Goal: Task Accomplishment & Management: Manage account settings

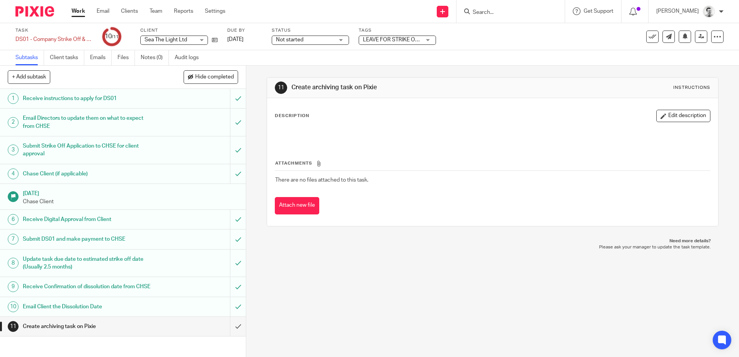
click at [484, 12] on input "Search" at bounding box center [507, 12] width 70 height 7
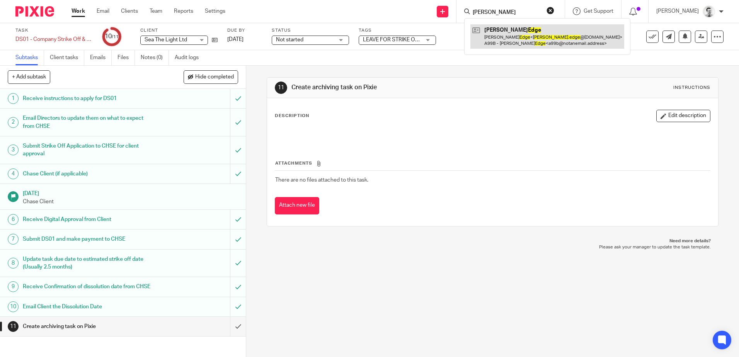
type input "jim edge"
click at [539, 37] on link at bounding box center [547, 36] width 154 height 24
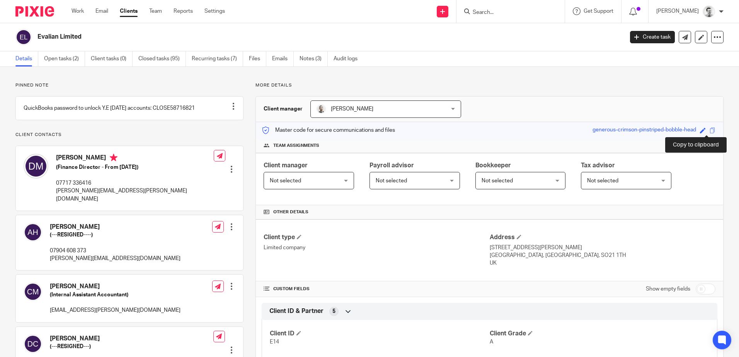
click at [709, 131] on span at bounding box center [712, 131] width 6 height 6
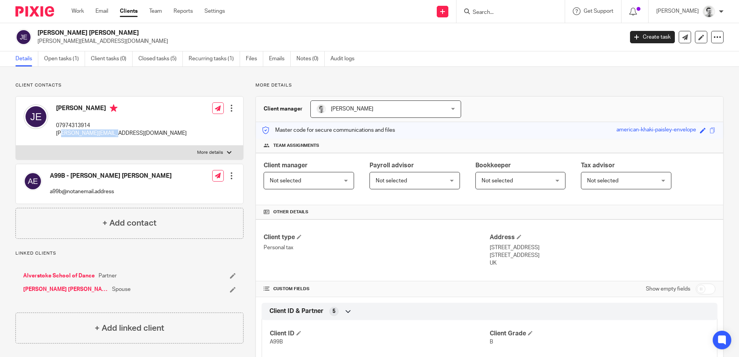
drag, startPoint x: 60, startPoint y: 133, endPoint x: 119, endPoint y: 138, distance: 58.5
click at [119, 138] on div "James Edge 07974313914 jim.edge@yahoo.co.uk Edit contact Create client from con…" at bounding box center [129, 121] width 227 height 49
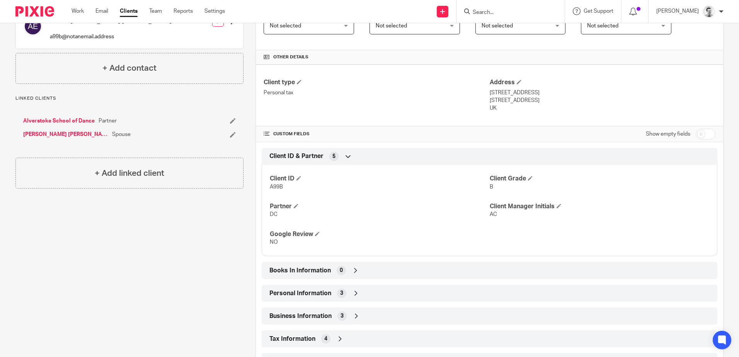
scroll to position [155, 0]
click at [362, 275] on div "Books In Information 0" at bounding box center [489, 270] width 444 height 13
click at [363, 271] on div "Books In Information 0" at bounding box center [489, 270] width 444 height 13
click at [363, 294] on div "Personal Information 3" at bounding box center [489, 293] width 444 height 13
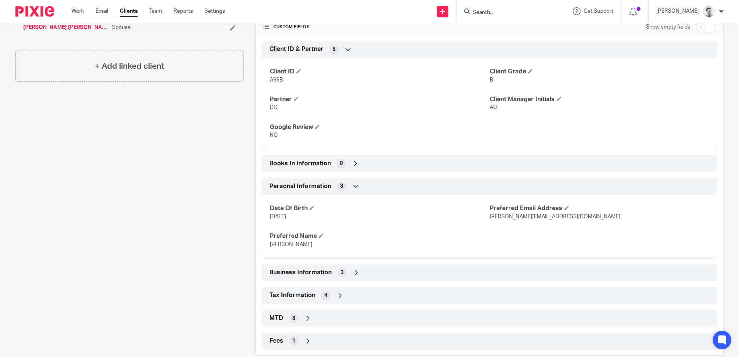
scroll to position [270, 0]
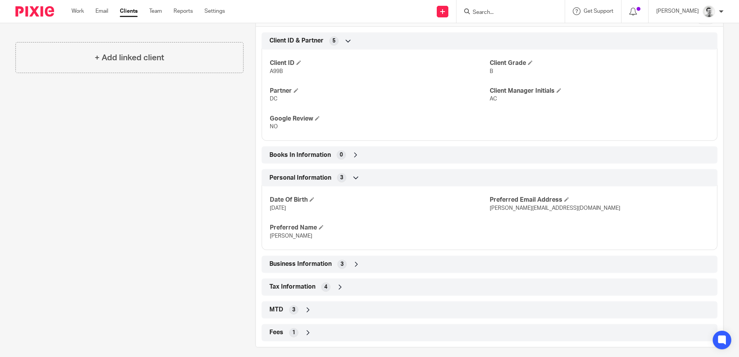
drag, startPoint x: 289, startPoint y: 207, endPoint x: 299, endPoint y: 207, distance: 10.0
click at [299, 207] on p "29/01/1948" at bounding box center [379, 208] width 219 height 8
click at [299, 208] on p "29/01/1948" at bounding box center [379, 208] width 219 height 8
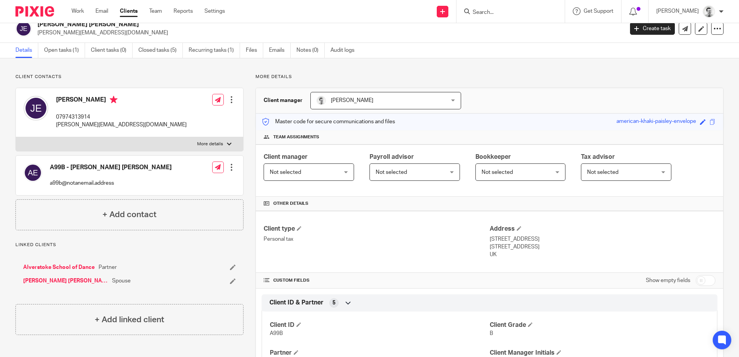
scroll to position [0, 0]
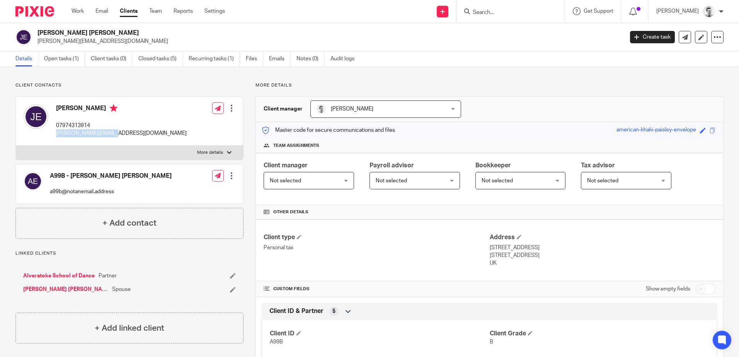
drag, startPoint x: 56, startPoint y: 134, endPoint x: 117, endPoint y: 135, distance: 61.1
click at [117, 135] on div "James Edge 07974313914 jim.edge@yahoo.co.uk Edit contact Create client from con…" at bounding box center [129, 121] width 227 height 49
click at [479, 10] on input "Search" at bounding box center [507, 12] width 70 height 7
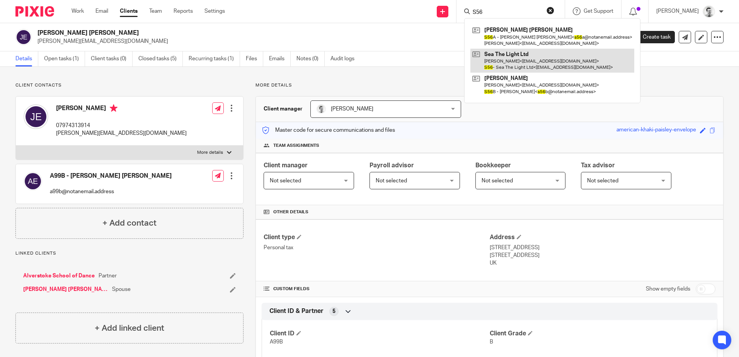
type input "S56"
click at [503, 62] on link at bounding box center [552, 61] width 164 height 24
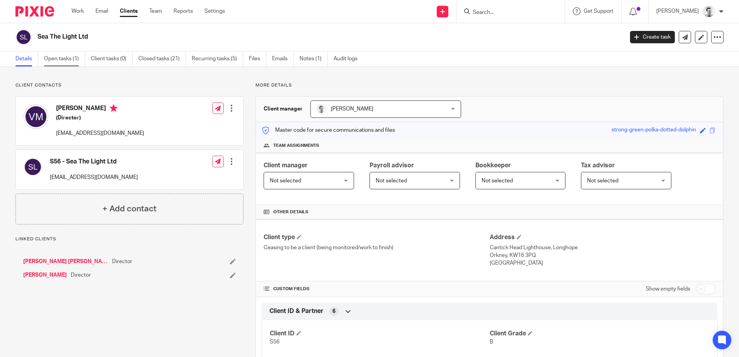
click at [62, 58] on link "Open tasks (1)" at bounding box center [64, 58] width 41 height 15
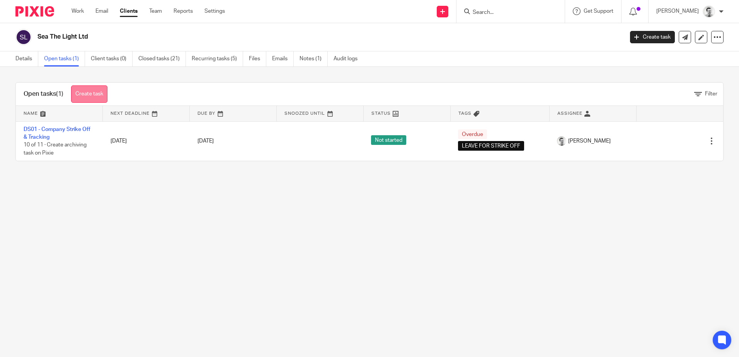
click at [89, 94] on link "Create task" at bounding box center [89, 93] width 36 height 17
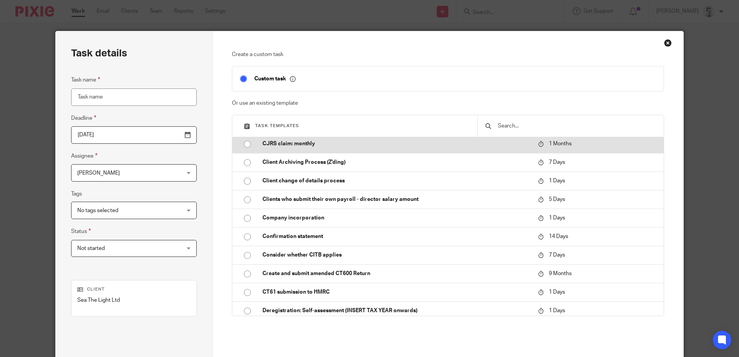
scroll to position [502, 0]
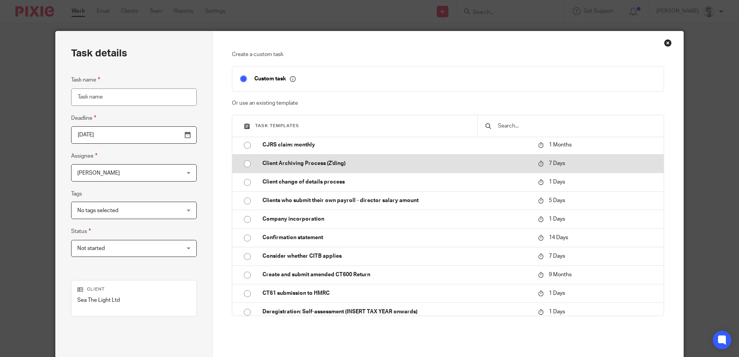
click at [243, 166] on input "radio" at bounding box center [247, 163] width 15 height 15
type input "[DATE]"
type input "Client Archiving Process (Z'ding)"
checkbox input "false"
radio input "false"
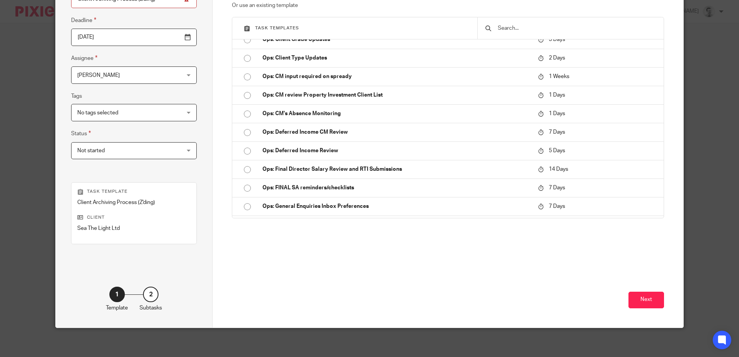
scroll to position [100, 0]
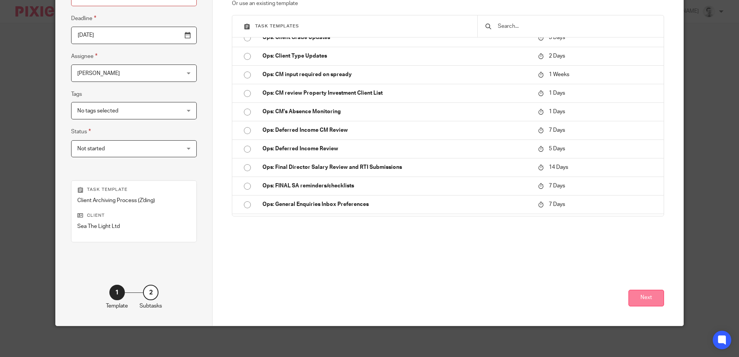
click at [651, 293] on button "Next" at bounding box center [646, 298] width 36 height 17
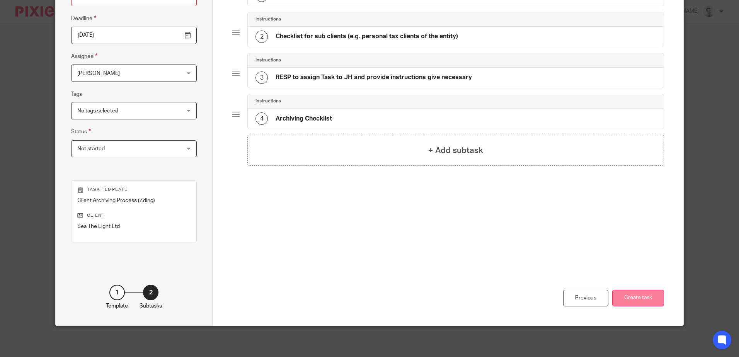
click at [638, 296] on button "Create task" at bounding box center [638, 298] width 52 height 17
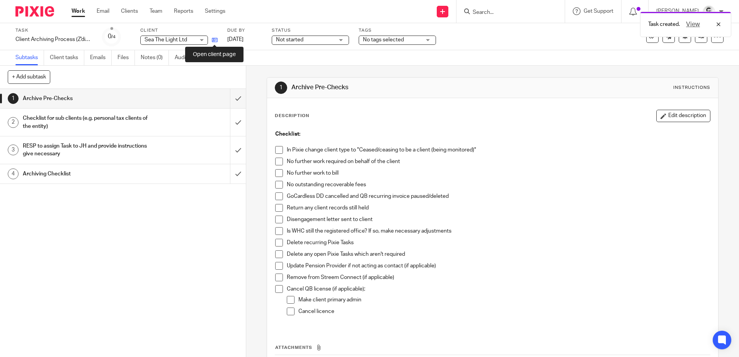
click at [213, 39] on icon at bounding box center [215, 40] width 6 height 6
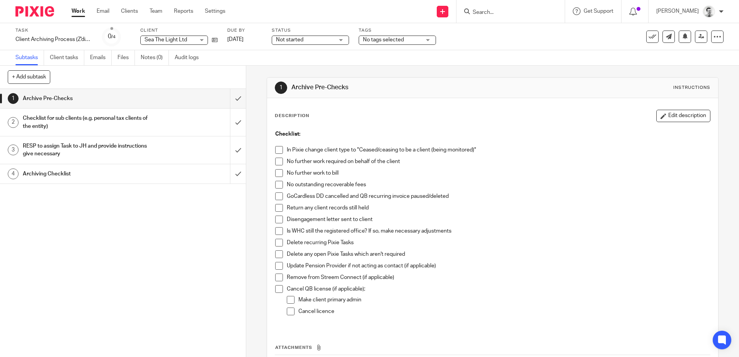
click at [279, 151] on span at bounding box center [279, 150] width 8 height 8
click at [279, 161] on span at bounding box center [279, 162] width 8 height 8
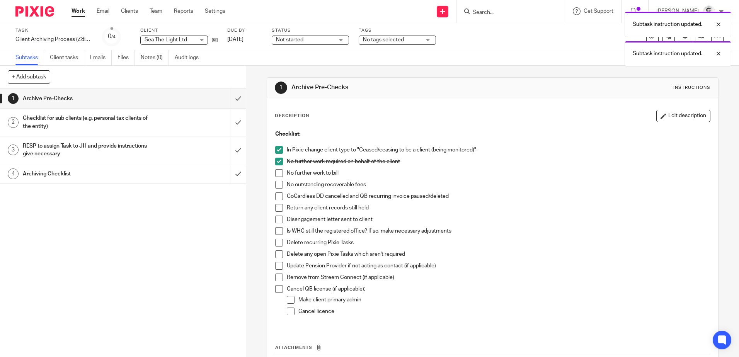
click at [277, 172] on span at bounding box center [279, 173] width 8 height 8
click at [277, 186] on span at bounding box center [279, 185] width 8 height 8
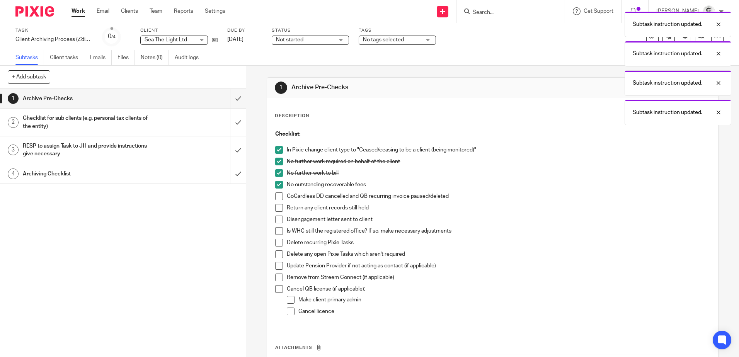
click at [277, 197] on span at bounding box center [279, 196] width 8 height 8
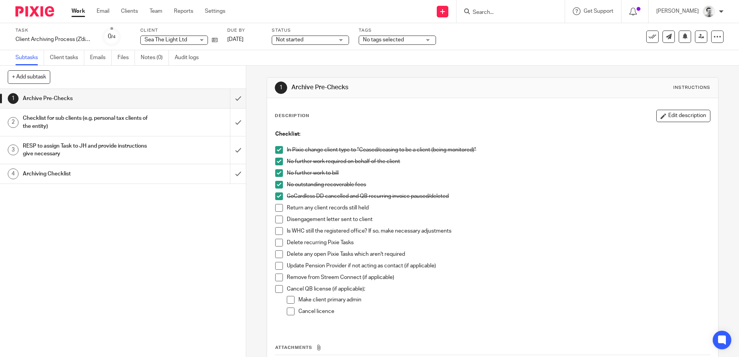
click at [277, 208] on span at bounding box center [279, 208] width 8 height 8
click at [276, 219] on span at bounding box center [279, 220] width 8 height 8
click at [275, 232] on span at bounding box center [279, 231] width 8 height 8
click at [277, 243] on span at bounding box center [279, 243] width 8 height 8
click at [275, 255] on span at bounding box center [279, 254] width 8 height 8
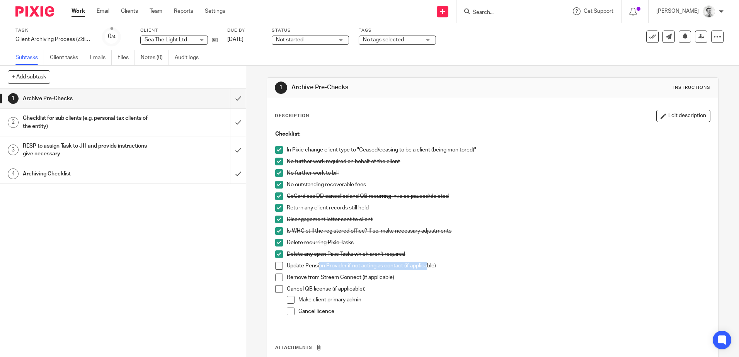
drag, startPoint x: 317, startPoint y: 267, endPoint x: 426, endPoint y: 269, distance: 109.4
click at [426, 269] on p "Update Pension Provider if not acting as contact (if applicable)" at bounding box center [498, 266] width 423 height 8
drag, startPoint x: 321, startPoint y: 263, endPoint x: 428, endPoint y: 268, distance: 106.8
click at [428, 268] on p "Update Pension Provider if not acting as contact (if applicable)" at bounding box center [498, 266] width 423 height 8
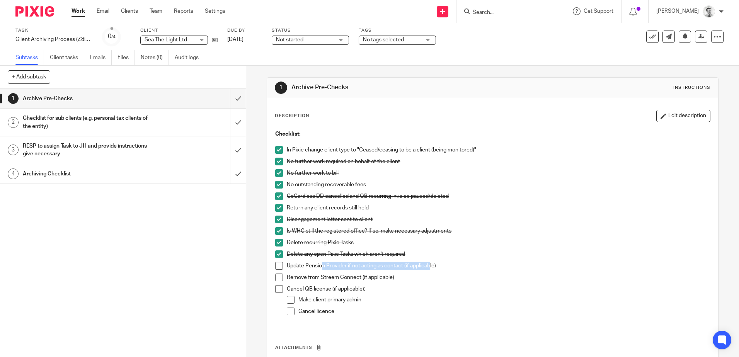
click at [428, 268] on p "Update Pension Provider if not acting as contact (if applicable)" at bounding box center [498, 266] width 423 height 8
click at [277, 264] on span at bounding box center [279, 266] width 8 height 8
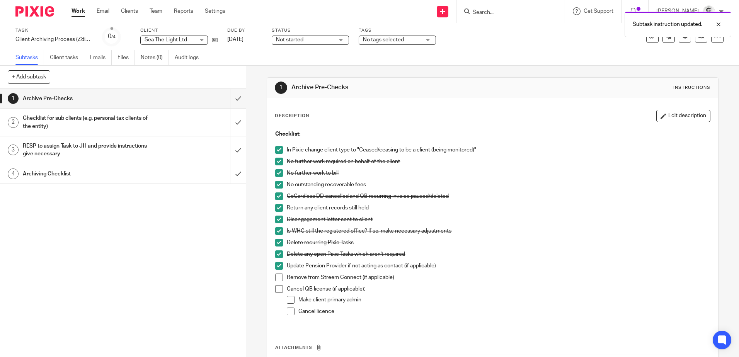
click at [277, 265] on span at bounding box center [279, 266] width 8 height 8
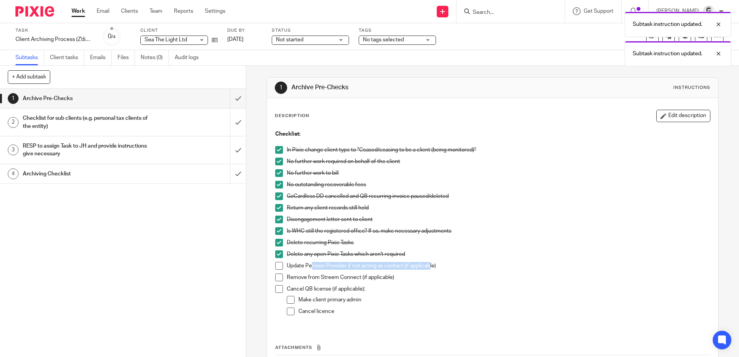
drag, startPoint x: 311, startPoint y: 265, endPoint x: 429, endPoint y: 270, distance: 117.9
click at [429, 270] on div "Update Pension Provider if not acting as contact (if applicable)" at bounding box center [498, 268] width 423 height 12
click at [319, 263] on p "Update Pension Provider if not acting as contact (if applicable)" at bounding box center [498, 266] width 423 height 8
drag, startPoint x: 303, startPoint y: 265, endPoint x: 451, endPoint y: 269, distance: 148.1
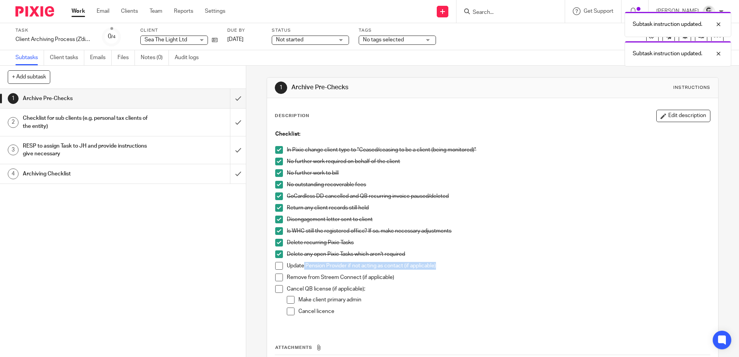
click at [451, 269] on p "Update Pension Provider if not acting as contact (if applicable)" at bounding box center [498, 266] width 423 height 8
drag, startPoint x: 321, startPoint y: 265, endPoint x: 429, endPoint y: 267, distance: 107.8
click at [429, 267] on p "Update Pension Provider if not acting as contact (if applicable)" at bounding box center [498, 266] width 423 height 8
click at [427, 267] on p "Update Pension Provider if not acting as contact (if applicable)" at bounding box center [498, 266] width 423 height 8
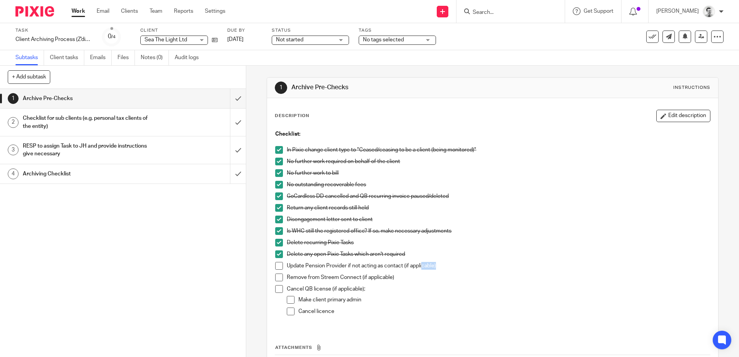
drag, startPoint x: 420, startPoint y: 267, endPoint x: 453, endPoint y: 268, distance: 32.5
click at [453, 268] on p "Update Pension Provider if not acting as contact (if applicable)" at bounding box center [498, 266] width 423 height 8
click at [276, 277] on span at bounding box center [279, 278] width 8 height 8
click at [158, 121] on div "Checklist for sub clients (e.g. personal tax clients of the entity)" at bounding box center [123, 122] width 200 height 20
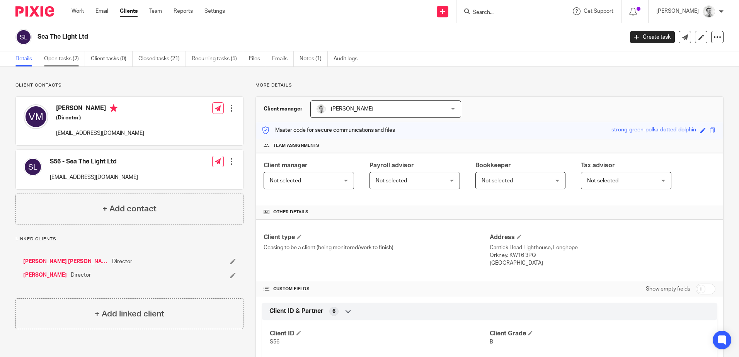
click at [60, 62] on link "Open tasks (2)" at bounding box center [64, 58] width 41 height 15
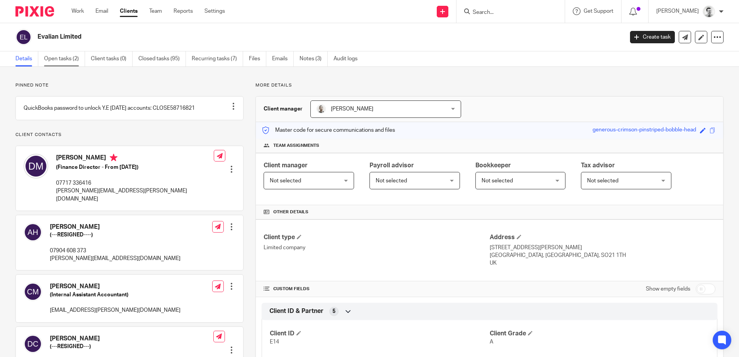
click at [66, 58] on link "Open tasks (2)" at bounding box center [64, 58] width 41 height 15
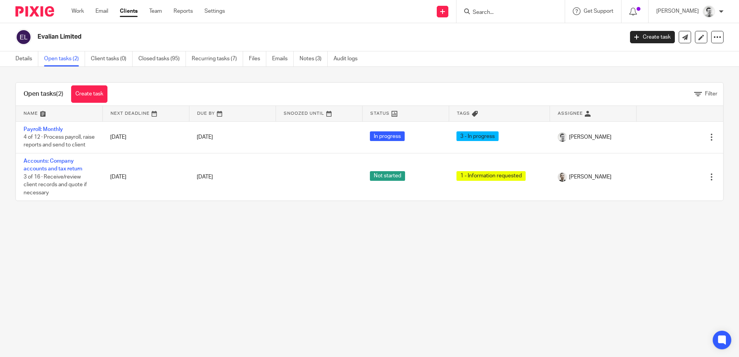
click at [515, 8] on form at bounding box center [513, 12] width 82 height 10
click at [514, 12] on input "Search" at bounding box center [507, 12] width 70 height 7
click at [481, 13] on input "Search" at bounding box center [507, 12] width 70 height 7
click at [493, 12] on input "Search" at bounding box center [507, 12] width 70 height 7
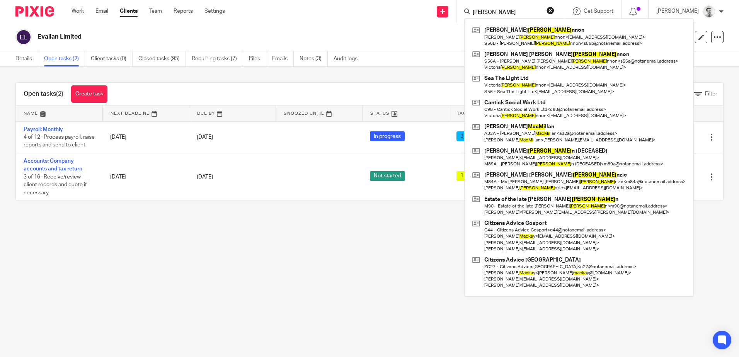
type input "macki"
click at [402, 71] on div "Open tasks (2) Create task Filter Name Next Deadline Due By Snoozed Until Statu…" at bounding box center [369, 142] width 739 height 150
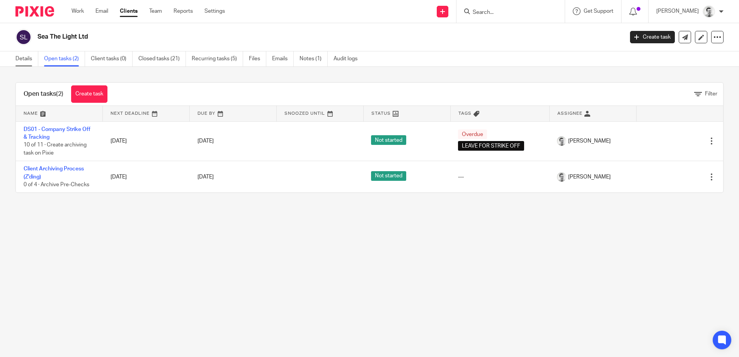
click at [21, 61] on link "Details" at bounding box center [26, 58] width 23 height 15
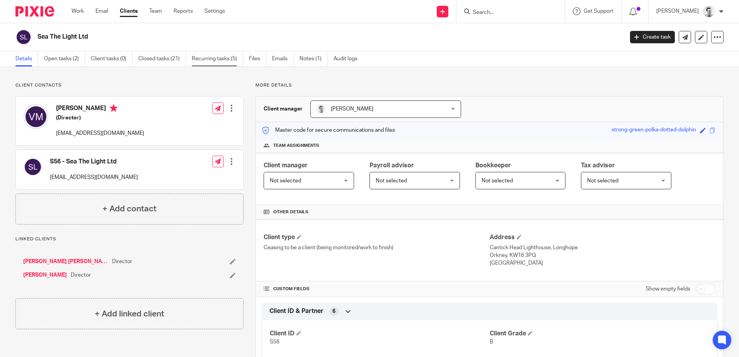
click at [219, 58] on link "Recurring tasks (5)" at bounding box center [217, 58] width 51 height 15
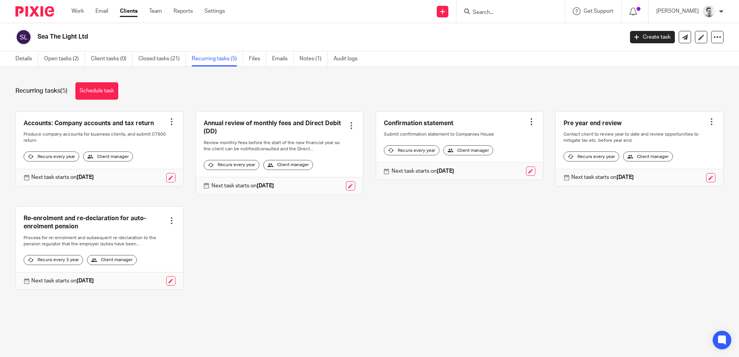
click at [170, 121] on div at bounding box center [172, 122] width 8 height 8
click at [149, 169] on span "Cancel schedule" at bounding box center [140, 170] width 41 height 5
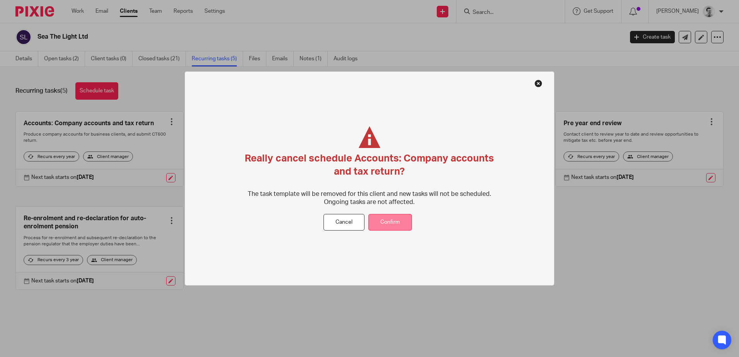
click at [388, 222] on button "Confirm" at bounding box center [390, 222] width 44 height 17
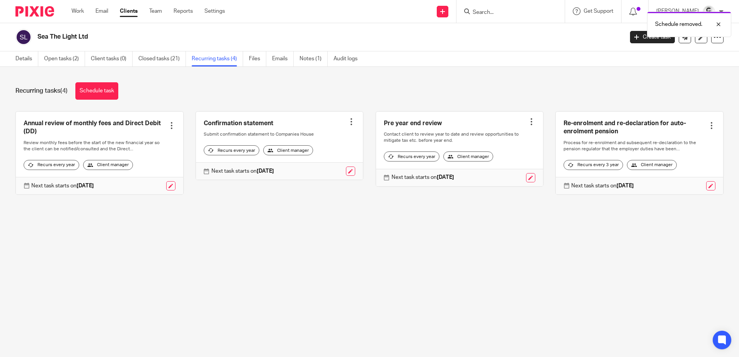
click at [168, 125] on div at bounding box center [172, 126] width 8 height 8
click at [149, 174] on span "Cancel schedule" at bounding box center [140, 174] width 41 height 5
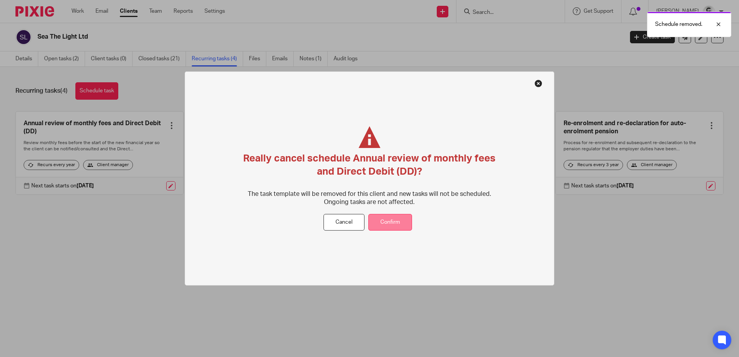
click at [399, 219] on button "Confirm" at bounding box center [390, 222] width 44 height 17
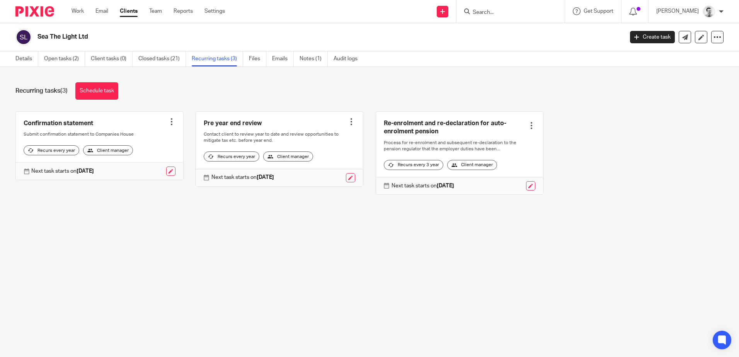
click at [169, 121] on div at bounding box center [172, 122] width 8 height 8
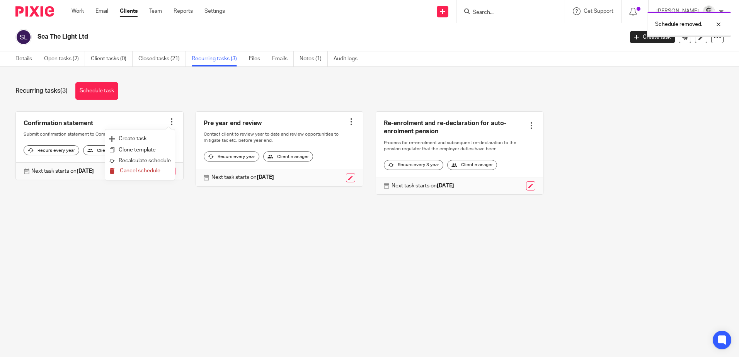
click at [153, 170] on span "Cancel schedule" at bounding box center [140, 170] width 41 height 5
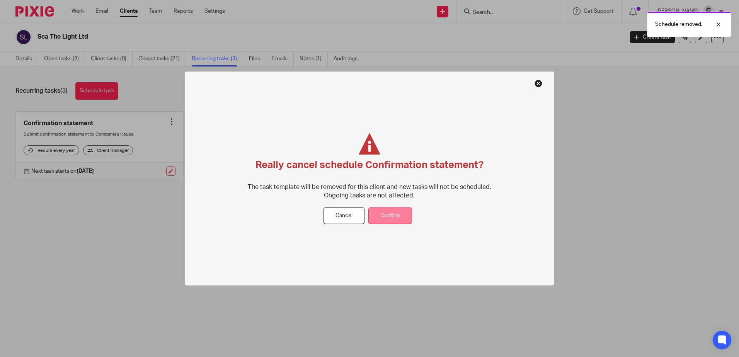
click at [391, 215] on button "Confirm" at bounding box center [390, 215] width 44 height 17
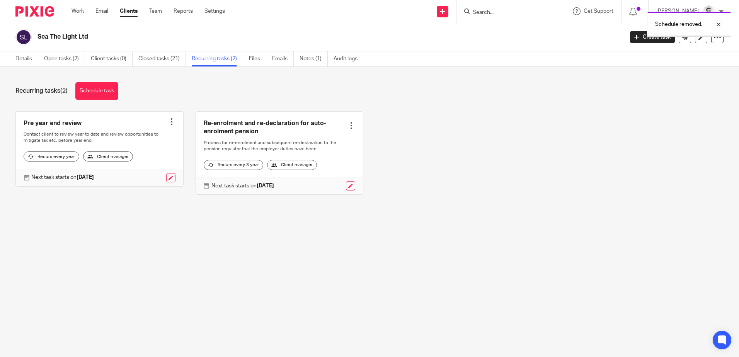
click at [168, 119] on div at bounding box center [172, 122] width 8 height 8
click at [145, 171] on span "Cancel schedule" at bounding box center [140, 170] width 41 height 5
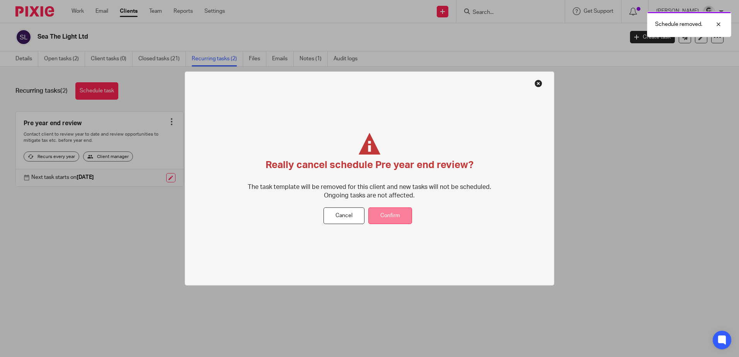
click at [393, 218] on button "Confirm" at bounding box center [390, 215] width 44 height 17
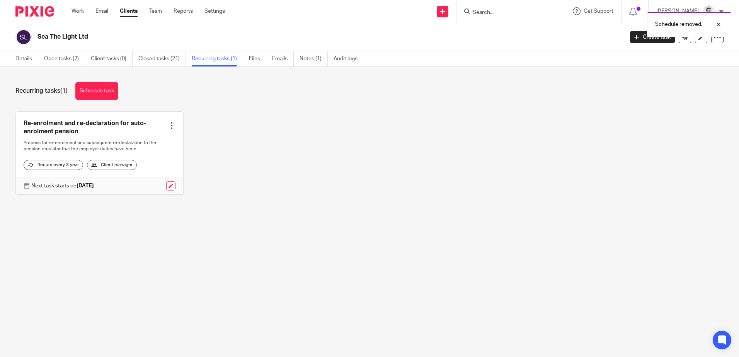
click at [170, 126] on div at bounding box center [172, 126] width 8 height 8
click at [146, 174] on span "Cancel schedule" at bounding box center [140, 174] width 41 height 5
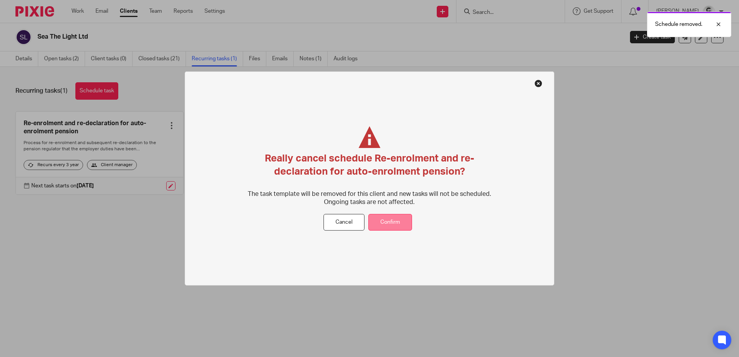
click at [398, 220] on button "Confirm" at bounding box center [390, 222] width 44 height 17
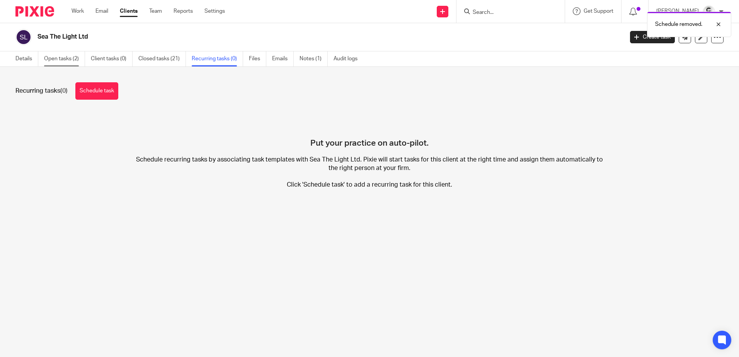
click at [61, 61] on link "Open tasks (2)" at bounding box center [64, 58] width 41 height 15
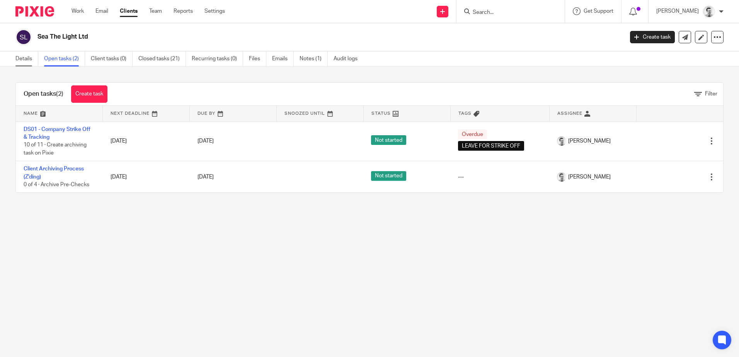
click at [20, 61] on link "Details" at bounding box center [26, 58] width 23 height 15
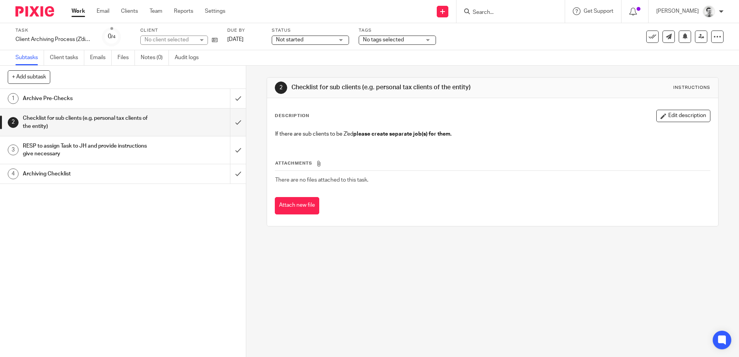
drag, startPoint x: 0, startPoint y: 0, endPoint x: 666, endPoint y: 117, distance: 675.9
click at [666, 117] on button "Edit description" at bounding box center [683, 116] width 54 height 12
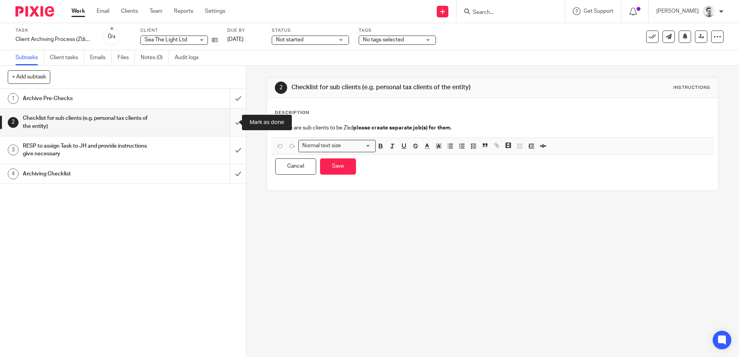
click at [229, 119] on input "submit" at bounding box center [123, 122] width 246 height 27
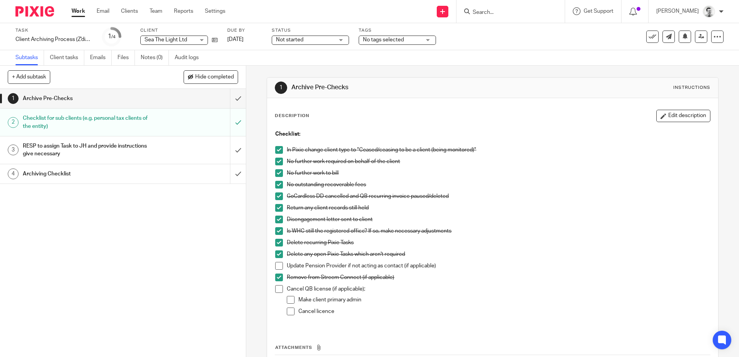
click at [275, 290] on span at bounding box center [279, 289] width 8 height 8
click at [662, 121] on button "Edit description" at bounding box center [683, 116] width 54 height 12
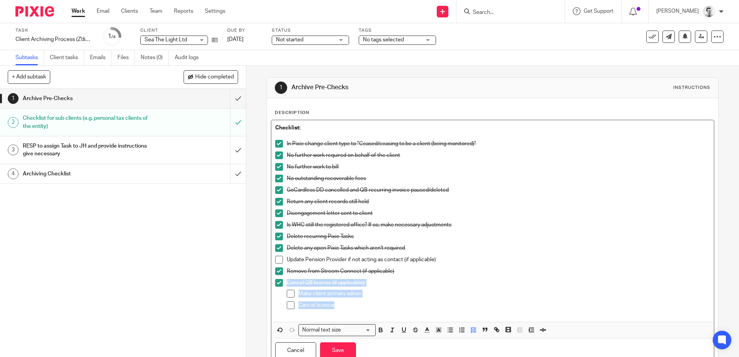
drag, startPoint x: 349, startPoint y: 303, endPoint x: 272, endPoint y: 281, distance: 80.1
click at [272, 281] on div "Checklist: In Pixie change client type to "Ceased/ceasing to be a client (being…" at bounding box center [492, 221] width 442 height 202
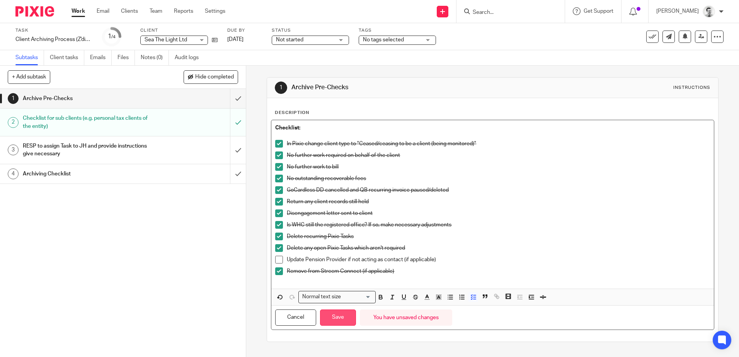
click at [350, 316] on button "Save" at bounding box center [338, 317] width 36 height 17
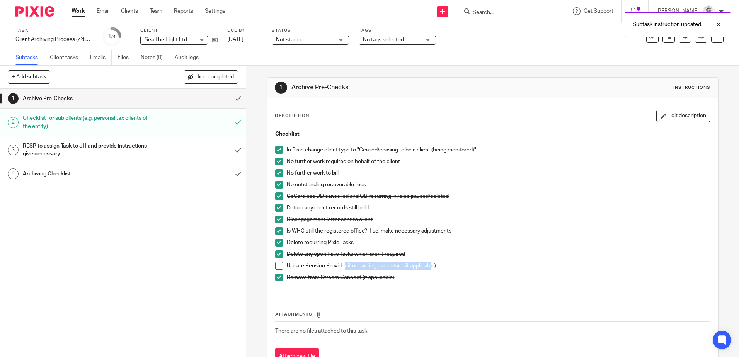
drag, startPoint x: 343, startPoint y: 265, endPoint x: 430, endPoint y: 265, distance: 87.3
click at [430, 265] on p "Update Pension Provider if not acting as contact (if applicable)" at bounding box center [498, 266] width 423 height 8
click at [450, 266] on p "Update Pension Provider if not acting as contact (if applicable)" at bounding box center [498, 266] width 423 height 8
drag, startPoint x: 295, startPoint y: 266, endPoint x: 400, endPoint y: 266, distance: 105.1
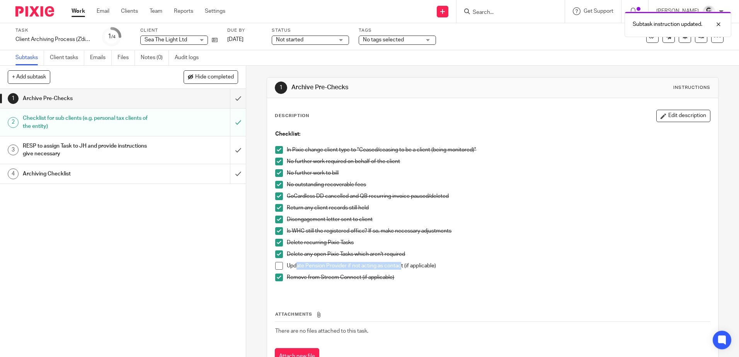
click at [400, 266] on p "Update Pension Provider if not acting as contact (if applicable)" at bounding box center [498, 266] width 423 height 8
click at [277, 266] on span at bounding box center [279, 266] width 8 height 8
click at [461, 265] on p "Update Pension Provider if not acting as contact (if applicable)" at bounding box center [498, 266] width 423 height 8
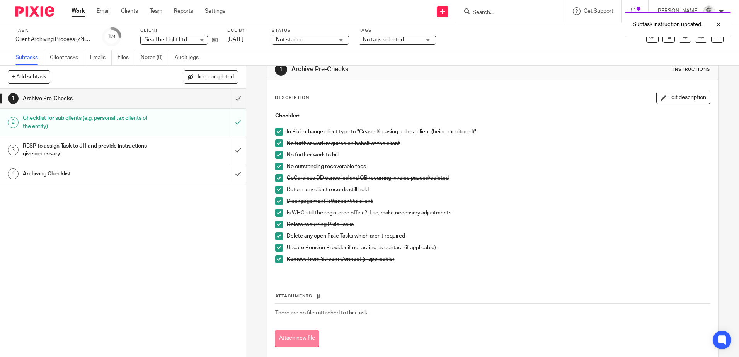
scroll to position [32, 0]
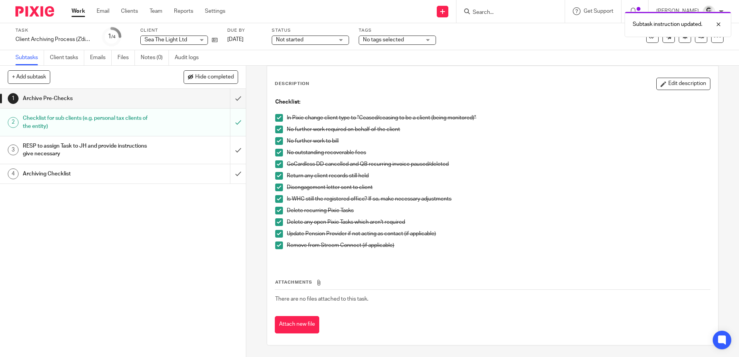
drag, startPoint x: 674, startPoint y: 82, endPoint x: 658, endPoint y: 102, distance: 25.9
click at [674, 83] on button "Edit description" at bounding box center [683, 84] width 54 height 12
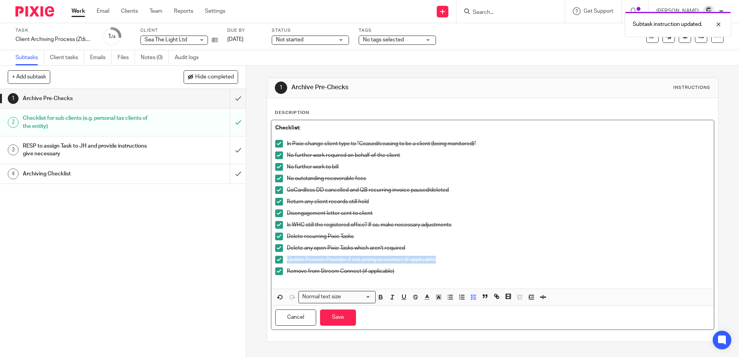
drag, startPoint x: 450, startPoint y: 256, endPoint x: 279, endPoint y: 261, distance: 171.2
click at [279, 261] on li "Update Pension Provider if not acting as contact (if applicable)" at bounding box center [492, 262] width 434 height 12
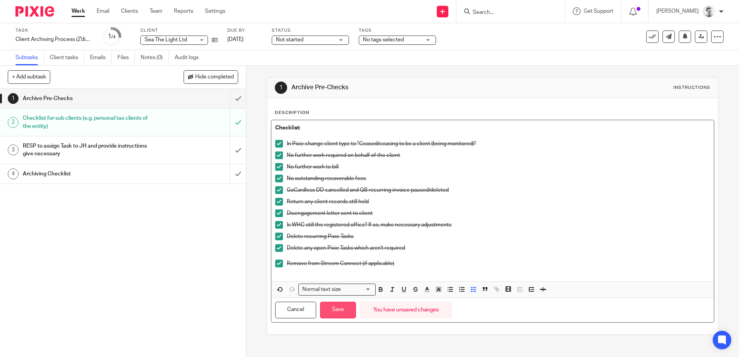
click at [336, 306] on button "Save" at bounding box center [338, 310] width 36 height 17
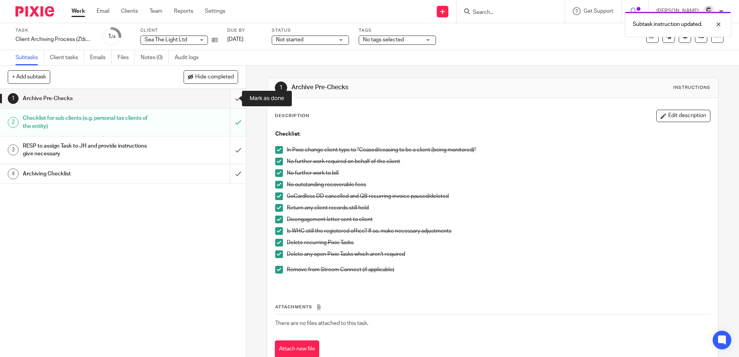
click at [231, 98] on input "submit" at bounding box center [123, 98] width 246 height 19
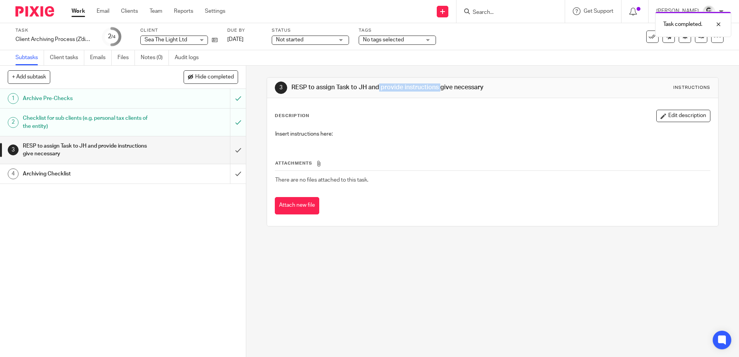
drag, startPoint x: 343, startPoint y: 86, endPoint x: 404, endPoint y: 87, distance: 61.4
click at [404, 87] on h1 "RESP to assign Task to JH and provide instructions give necessary" at bounding box center [400, 87] width 218 height 8
drag, startPoint x: 292, startPoint y: 84, endPoint x: 449, endPoint y: 87, distance: 156.9
click at [449, 87] on h1 "RESP to assign Task to JH and provide instructions give necessary" at bounding box center [400, 87] width 218 height 8
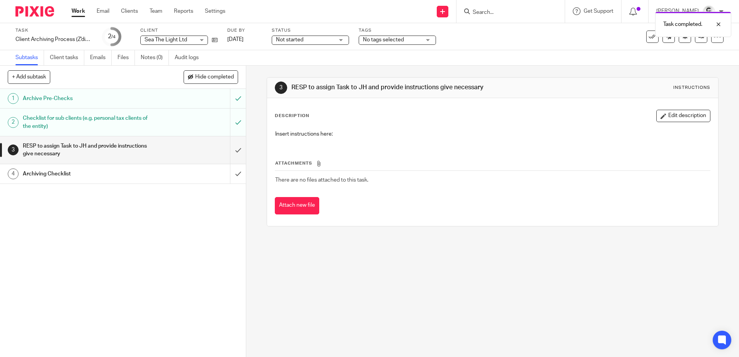
click at [449, 88] on h1 "RESP to assign Task to JH and provide instructions give necessary" at bounding box center [400, 87] width 218 height 8
click at [406, 112] on div "Description Edit description" at bounding box center [492, 116] width 435 height 12
drag, startPoint x: 279, startPoint y: 136, endPoint x: 352, endPoint y: 136, distance: 72.6
click at [352, 136] on p "Insert instructions here:" at bounding box center [492, 134] width 434 height 8
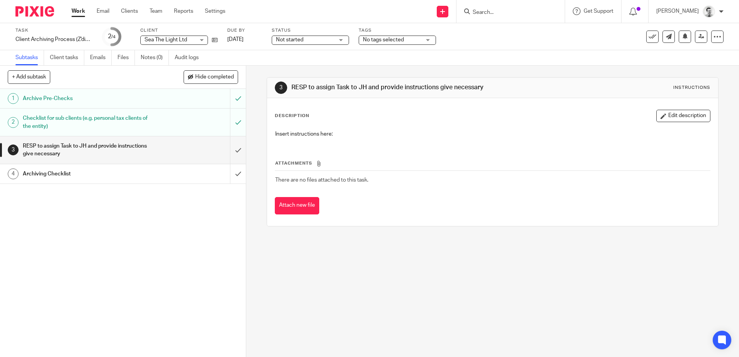
click at [112, 174] on h1 "Archiving Checklist" at bounding box center [89, 174] width 133 height 12
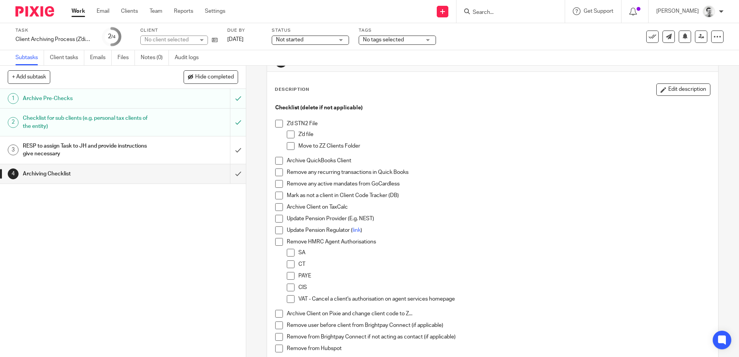
scroll to position [77, 0]
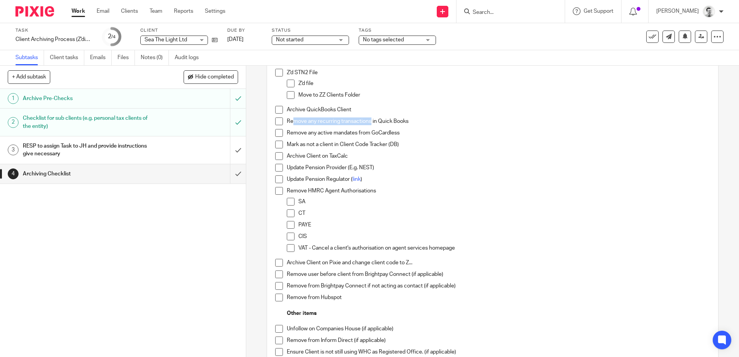
drag, startPoint x: 291, startPoint y: 119, endPoint x: 368, endPoint y: 122, distance: 77.7
click at [368, 122] on p "Remove any recurring transactions in Quick Books" at bounding box center [498, 121] width 423 height 8
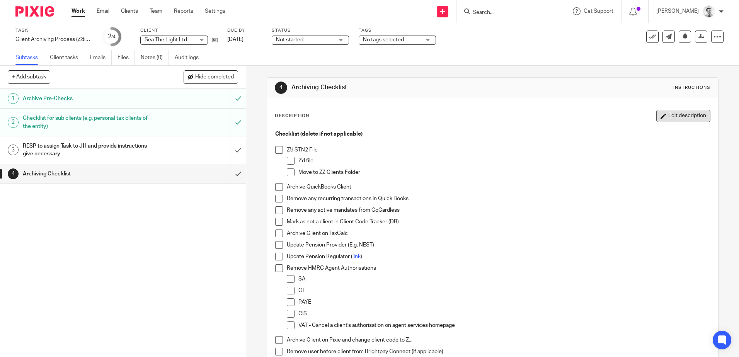
click at [677, 116] on button "Edit description" at bounding box center [683, 116] width 54 height 12
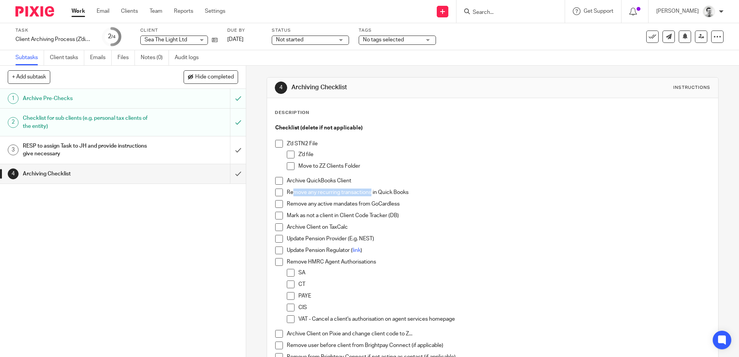
click at [275, 191] on span at bounding box center [279, 193] width 8 height 8
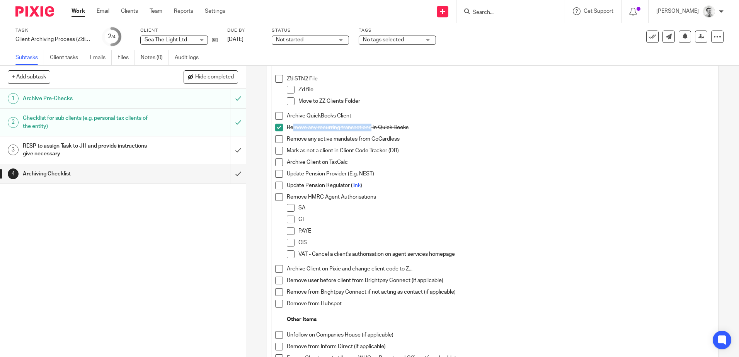
scroll to position [77, 0]
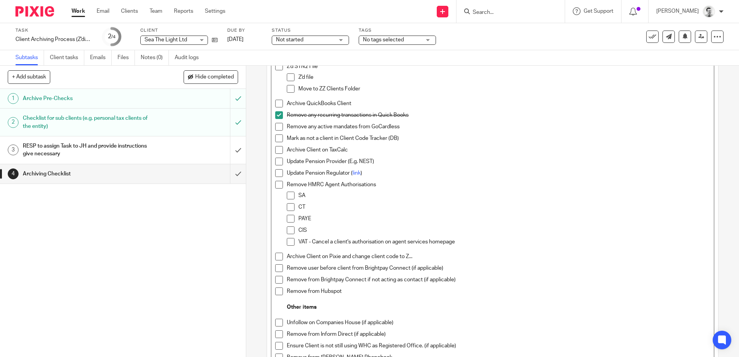
click at [309, 195] on p "SA" at bounding box center [503, 196] width 411 height 8
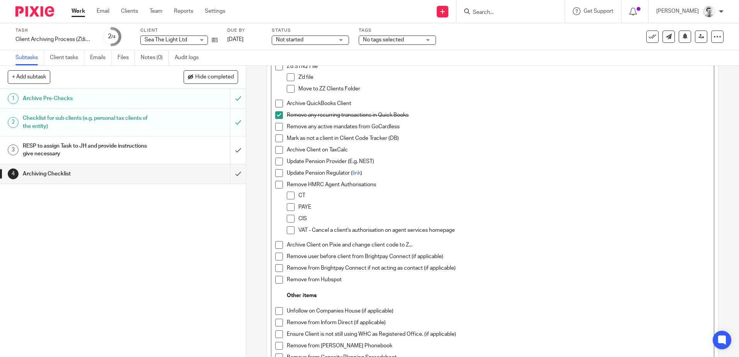
click at [309, 197] on p "CT" at bounding box center [503, 196] width 411 height 8
click at [317, 208] on p "PAYE" at bounding box center [503, 207] width 411 height 8
click at [311, 219] on p "CIS" at bounding box center [503, 219] width 411 height 8
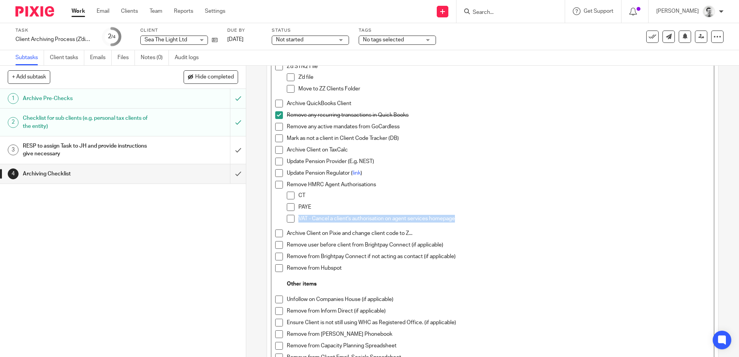
drag, startPoint x: 464, startPoint y: 219, endPoint x: 296, endPoint y: 218, distance: 168.5
click at [298, 218] on p "VAT - Cancel a client's authorisation on agent services homepage" at bounding box center [503, 219] width 411 height 8
click at [337, 217] on p "VAT - Cancel a client's authorisation on agent services homepage" at bounding box center [503, 219] width 411 height 8
drag, startPoint x: 410, startPoint y: 220, endPoint x: 471, endPoint y: 219, distance: 61.1
click at [411, 220] on p "VAT - Cancel a client's authorisation on agent services homepage" at bounding box center [503, 219] width 411 height 8
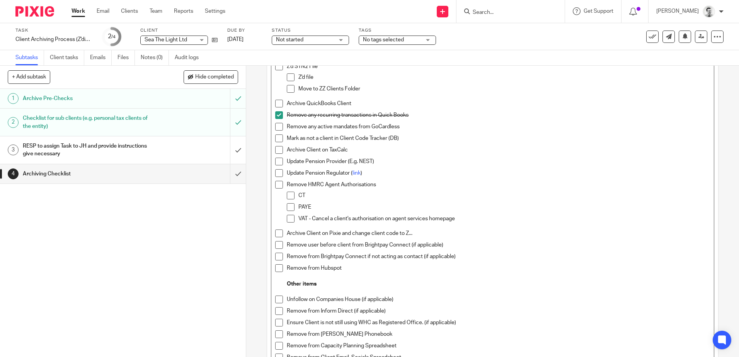
click at [475, 219] on p "VAT - Cancel a client's authorisation on agent services homepage" at bounding box center [503, 219] width 411 height 8
drag, startPoint x: 322, startPoint y: 232, endPoint x: 399, endPoint y: 232, distance: 76.5
click at [399, 232] on p "Archive Client on Pixie and change client code to Z..." at bounding box center [498, 234] width 423 height 8
click at [397, 232] on p "Archive Client on Pixie and change client code to Z..." at bounding box center [498, 234] width 423 height 8
click at [430, 232] on p "Archive Client on Pixie and change client code to Z..." at bounding box center [498, 234] width 423 height 8
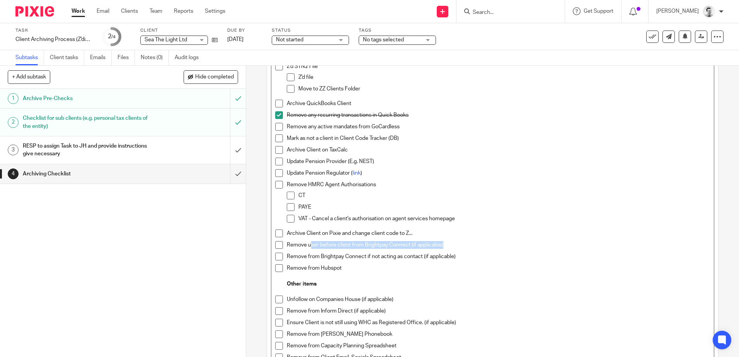
drag, startPoint x: 318, startPoint y: 245, endPoint x: 461, endPoint y: 243, distance: 143.0
click at [461, 243] on p "Remove user before client from Brightpay Connect (if applicable)" at bounding box center [498, 245] width 423 height 8
click at [469, 220] on p "VAT - Cancel a client's authorisation on agent services homepage" at bounding box center [503, 219] width 411 height 8
drag, startPoint x: 457, startPoint y: 220, endPoint x: 289, endPoint y: 216, distance: 168.1
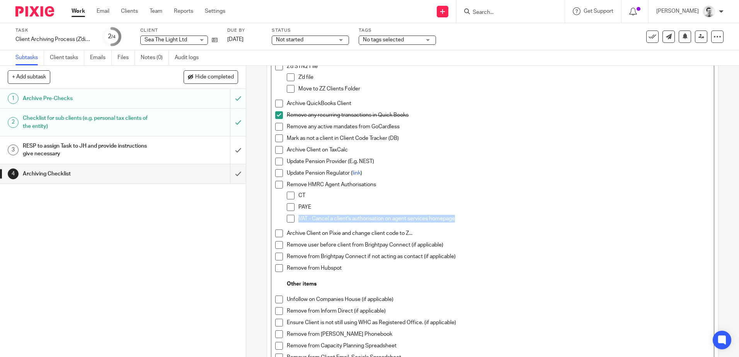
click at [289, 216] on li "VAT - Cancel a client's authorisation on agent services homepage" at bounding box center [498, 221] width 423 height 12
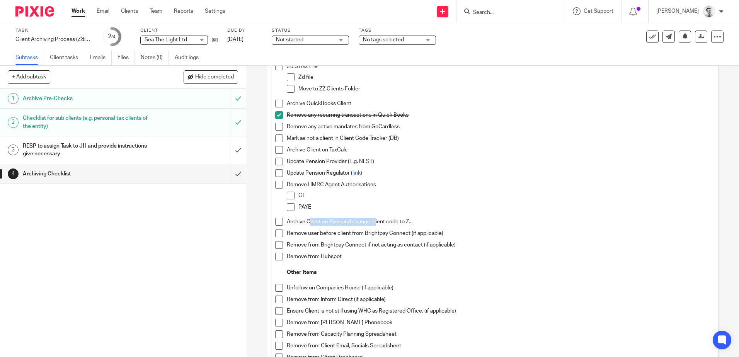
drag, startPoint x: 309, startPoint y: 222, endPoint x: 374, endPoint y: 222, distance: 64.9
click at [374, 222] on p "Archive Client on Pixie and change client code to Z..." at bounding box center [498, 222] width 423 height 8
click at [398, 224] on p "Archive Client on Pixie and change client code to Z..." at bounding box center [498, 222] width 423 height 8
click at [427, 223] on p "Archive Client on Pixie and change client code to Z..." at bounding box center [498, 222] width 423 height 8
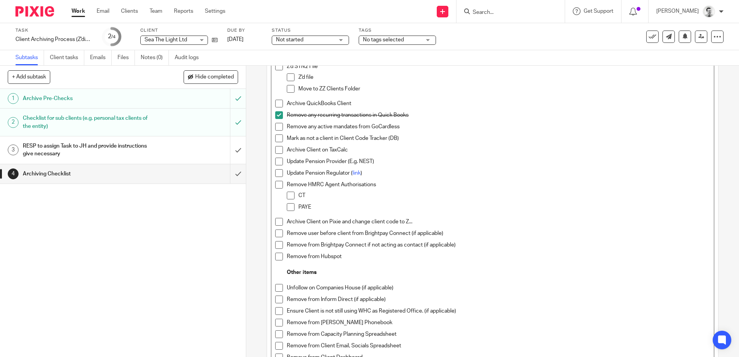
drag, startPoint x: 290, startPoint y: 231, endPoint x: 296, endPoint y: 231, distance: 5.8
click at [290, 231] on p "Remove user before client from Brightpay Connect (if applicable)" at bounding box center [498, 234] width 423 height 8
click at [397, 234] on p "Remove user before client from Brightpay Connect (if applicable)" at bounding box center [498, 234] width 423 height 8
click at [444, 235] on p "Remove user before client from Brightpay Connect (if applicable)" at bounding box center [498, 234] width 423 height 8
click at [325, 234] on p "Remove user before client from Brightpay Connect (if applicable)" at bounding box center [498, 234] width 423 height 8
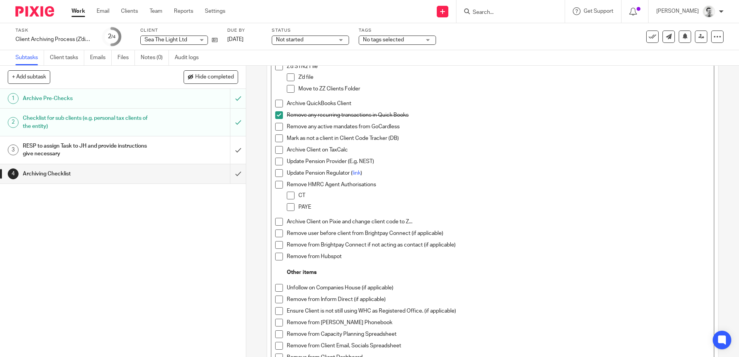
drag, startPoint x: 382, startPoint y: 234, endPoint x: 386, endPoint y: 233, distance: 3.9
click at [382, 234] on p "Remove user before client from Brightpay Connect (if applicable)" at bounding box center [498, 234] width 423 height 8
click at [422, 233] on p "Remove user before client from Brightpay Connect (if applicable)" at bounding box center [498, 234] width 423 height 8
click at [448, 233] on p "Remove user before client from Brightpay Connect (if applicable)" at bounding box center [498, 234] width 423 height 8
drag, startPoint x: 366, startPoint y: 246, endPoint x: 427, endPoint y: 245, distance: 61.5
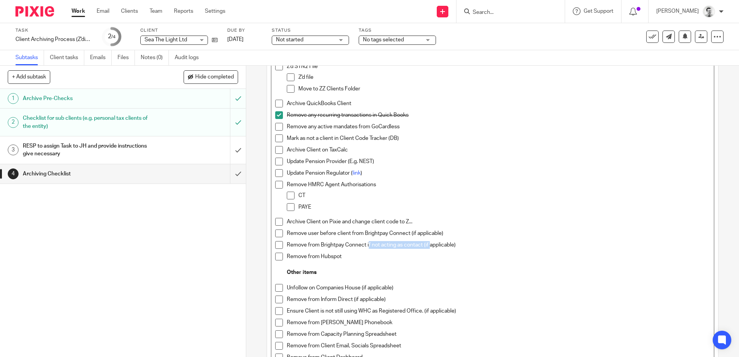
click at [427, 245] on p "Remove from Brightpay Connect if not acting as contact (if applicable)" at bounding box center [498, 245] width 423 height 8
click at [455, 245] on p "Remove from Brightpay Connect if not acting as contact (if applicable)" at bounding box center [498, 245] width 423 height 8
click at [475, 243] on p "Remove from Brightpay Connect if not acting as contact (if applicable)" at bounding box center [498, 245] width 423 height 8
click at [362, 259] on p "Remove from Hubspot" at bounding box center [498, 257] width 423 height 8
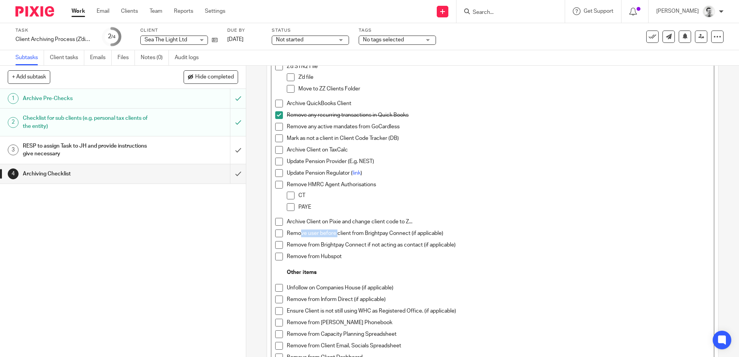
drag, startPoint x: 299, startPoint y: 234, endPoint x: 335, endPoint y: 235, distance: 35.6
click at [335, 235] on p "Remove user before client from Brightpay Connect (if applicable)" at bounding box center [498, 234] width 423 height 8
click at [463, 235] on p "Remove user before client from Brightpay Connect (if applicable)" at bounding box center [498, 234] width 423 height 8
click at [458, 249] on div "Remove from Brightpay Connect if not acting as contact (if applicable)" at bounding box center [498, 247] width 423 height 12
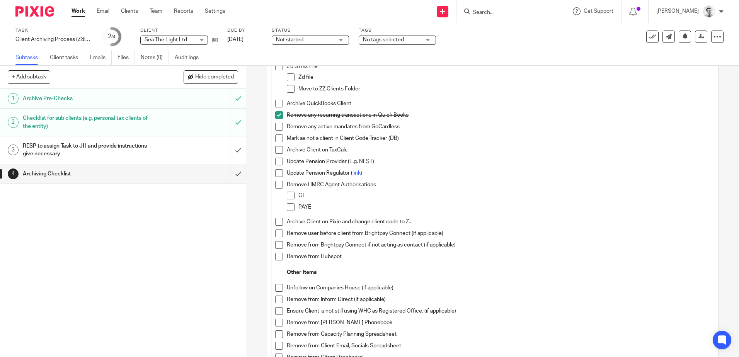
click at [459, 232] on p "Remove user before client from Brightpay Connect (if applicable)" at bounding box center [498, 234] width 423 height 8
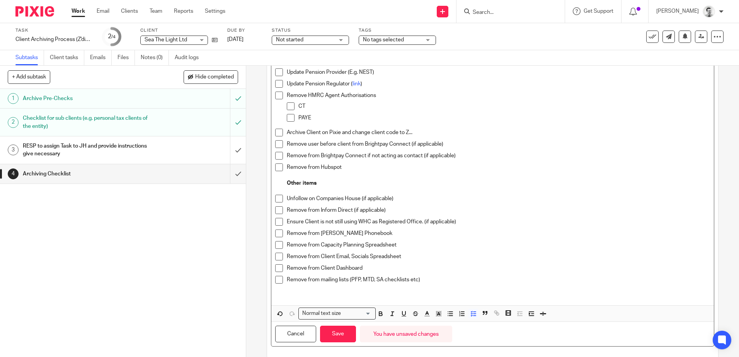
scroll to position [180, 0]
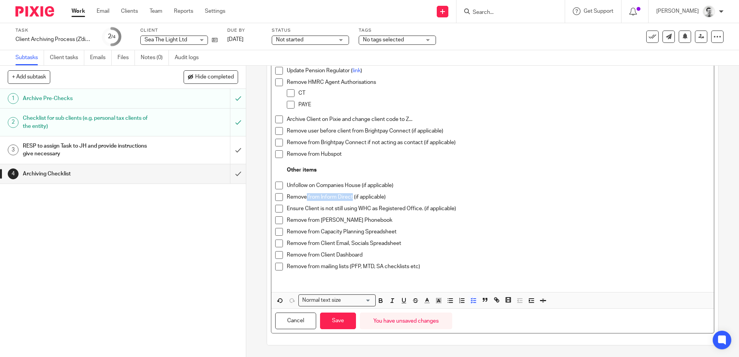
drag, startPoint x: 304, startPoint y: 197, endPoint x: 350, endPoint y: 196, distance: 46.0
click at [350, 196] on p "Remove from Inform Direct (if applicable)" at bounding box center [498, 197] width 423 height 8
drag, startPoint x: 292, startPoint y: 207, endPoint x: 402, endPoint y: 211, distance: 109.8
click at [403, 211] on p "Ensure Client is not still using WHC as Registered Office. (if applicable)" at bounding box center [498, 209] width 423 height 8
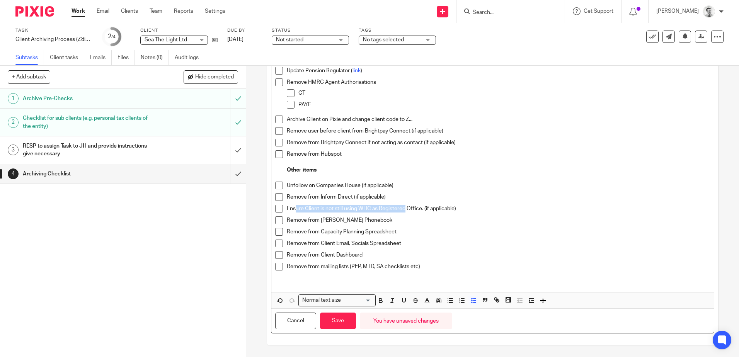
click at [402, 211] on p "Ensure Client is not still using WHC as Registered Office. (if applicable)" at bounding box center [498, 209] width 423 height 8
click at [456, 208] on p "Ensure Client is not still using WHC as Registered Office. (if applicable)" at bounding box center [498, 209] width 423 height 8
drag, startPoint x: 457, startPoint y: 207, endPoint x: 277, endPoint y: 209, distance: 180.4
click at [277, 209] on li "Ensure Client is not still using WHC as Registered Office. (if applicable)" at bounding box center [492, 211] width 434 height 12
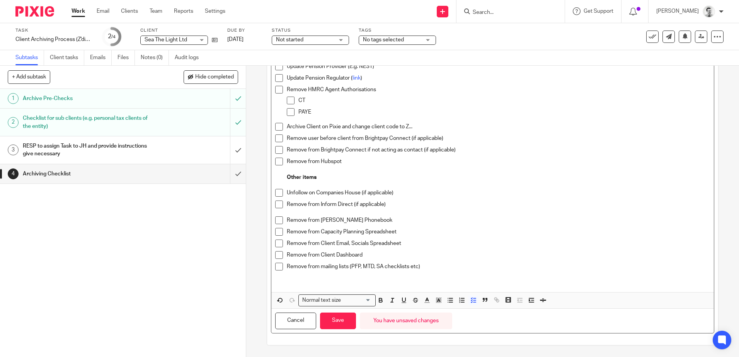
scroll to position [168, 0]
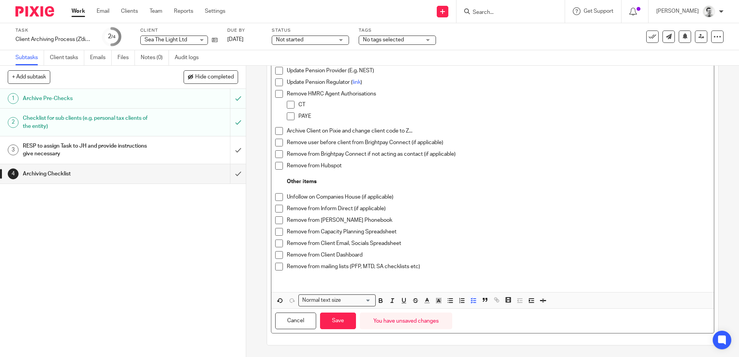
click at [287, 218] on p "Remove from Moneypenny Phonebook" at bounding box center [498, 220] width 423 height 8
click at [349, 219] on p "Remove from Moneypenny Phonebook" at bounding box center [498, 220] width 423 height 8
click at [416, 220] on p "Remove from Moneypenny Phonebook" at bounding box center [498, 220] width 423 height 8
drag, startPoint x: 288, startPoint y: 231, endPoint x: 391, endPoint y: 231, distance: 102.8
click at [391, 231] on p "Remove from Capacity Planning Spreadsheet" at bounding box center [498, 232] width 423 height 8
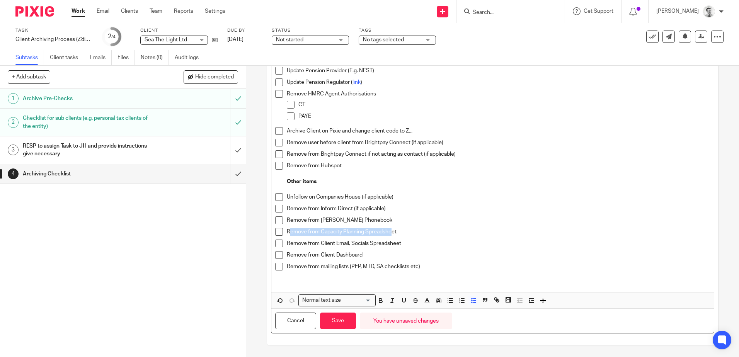
click at [391, 231] on p "Remove from Capacity Planning Spreadsheet" at bounding box center [498, 232] width 423 height 8
click at [411, 231] on p "Remove from Capacity Planning Spreadsheet" at bounding box center [498, 232] width 423 height 8
drag, startPoint x: 293, startPoint y: 242, endPoint x: 422, endPoint y: 247, distance: 129.1
click at [422, 247] on p "Remove from Client Email, Socials Spreadsheet" at bounding box center [498, 244] width 423 height 8
click at [421, 247] on p "Remove from Client Email, Socials Spreadsheet" at bounding box center [498, 244] width 423 height 8
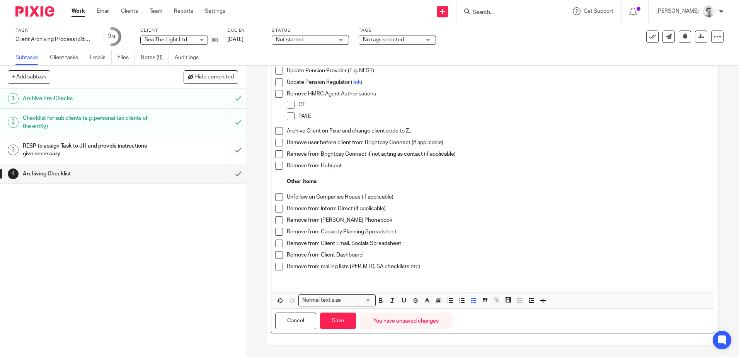
click at [369, 255] on p "Remove from Client Dashboard" at bounding box center [498, 255] width 423 height 8
drag, startPoint x: 388, startPoint y: 243, endPoint x: 277, endPoint y: 243, distance: 110.1
click at [277, 243] on li "Remove from Client Email, Socials Spreadsheet" at bounding box center [492, 246] width 434 height 12
click at [314, 255] on p "Remove from Client Dashboard" at bounding box center [498, 255] width 423 height 8
drag, startPoint x: 296, startPoint y: 264, endPoint x: 443, endPoint y: 252, distance: 148.1
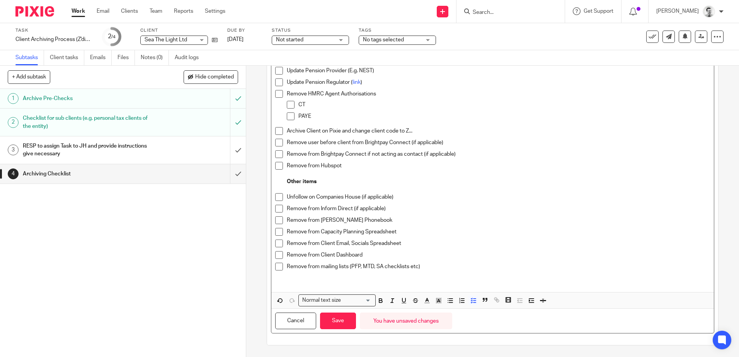
click at [296, 264] on p "Remove from mailing lists (PFP, MTD, SA checklists etc)" at bounding box center [498, 267] width 423 height 8
click at [451, 252] on p "Remove from Client Dashboard" at bounding box center [498, 255] width 423 height 8
click at [332, 320] on button "Save" at bounding box center [338, 321] width 36 height 17
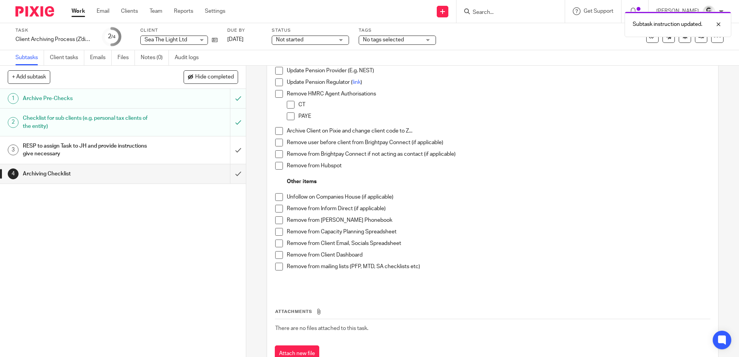
click at [147, 152] on h1 "RESP to assign Task to JH and provide instructions give necessary" at bounding box center [89, 150] width 133 height 20
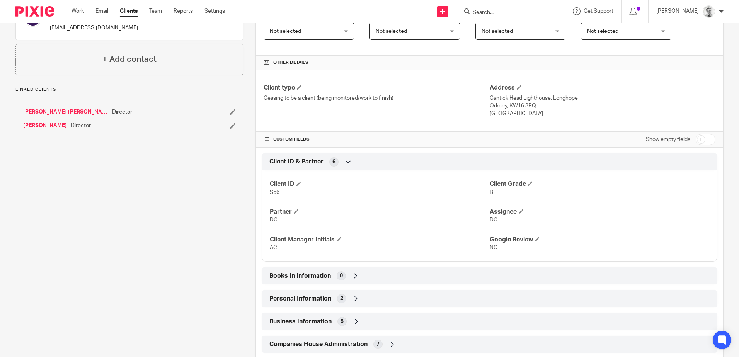
scroll to position [258, 0]
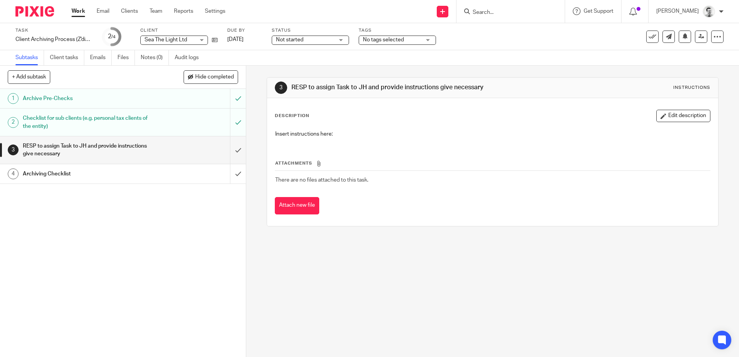
drag, startPoint x: 348, startPoint y: 136, endPoint x: 388, endPoint y: 139, distance: 39.9
click at [388, 139] on div "Insert instructions here:" at bounding box center [492, 134] width 442 height 17
click at [660, 117] on icon "button" at bounding box center [663, 116] width 6 height 6
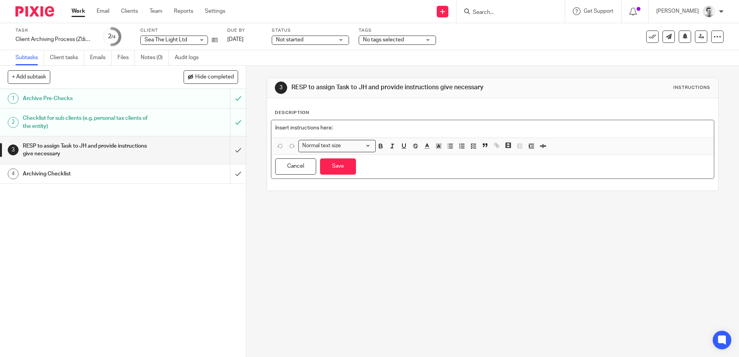
click at [378, 131] on p "Insert instructions here:" at bounding box center [492, 128] width 434 height 8
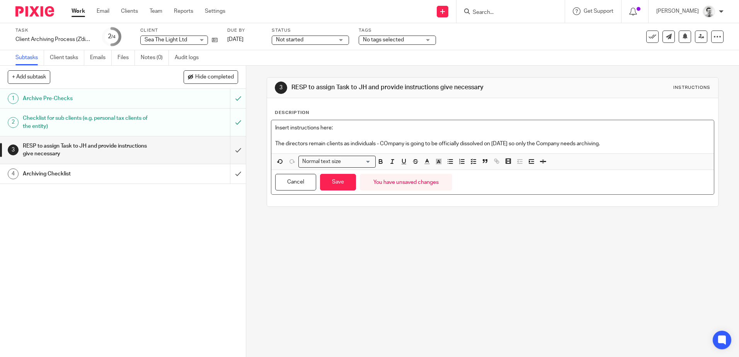
click at [614, 144] on p "The directors remain clients as individuals - COmpany is going to be officially…" at bounding box center [492, 144] width 434 height 8
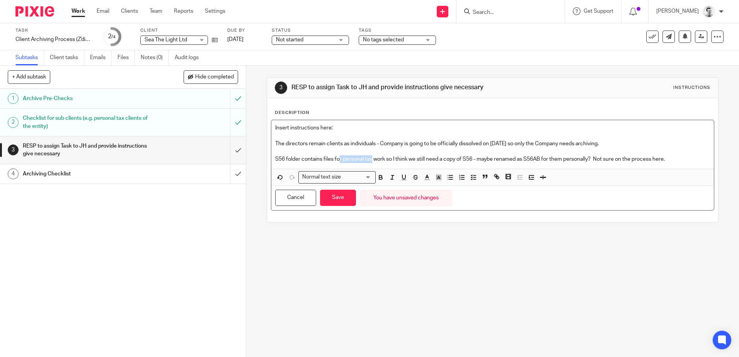
drag, startPoint x: 338, startPoint y: 158, endPoint x: 371, endPoint y: 158, distance: 32.8
click at [371, 158] on p "S56 folder contains files for personal tax work so I think we still need a copy…" at bounding box center [492, 159] width 434 height 8
drag, startPoint x: 324, startPoint y: 156, endPoint x: 433, endPoint y: 158, distance: 108.6
click at [433, 158] on p "S56 folder contains files for personal tax work so I think we still need a copy…" at bounding box center [492, 159] width 434 height 8
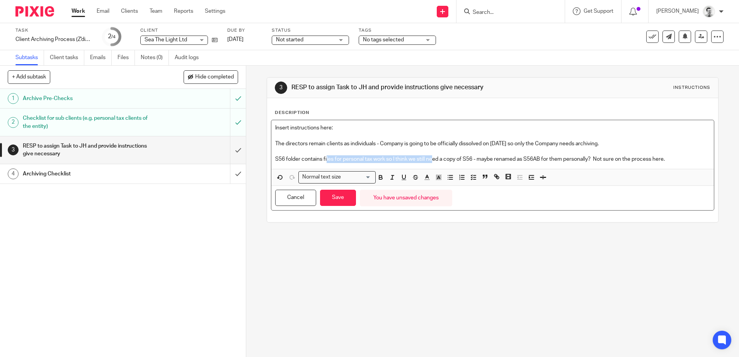
click at [433, 158] on p "S56 folder contains files for personal tax work so I think we still need a copy…" at bounding box center [492, 159] width 434 height 8
drag, startPoint x: 467, startPoint y: 158, endPoint x: 496, endPoint y: 158, distance: 29.0
click at [496, 158] on p "S56 folder contains files for personal tax work so I think we still need a copy…" at bounding box center [492, 159] width 434 height 8
drag, startPoint x: 428, startPoint y: 159, endPoint x: 590, endPoint y: 162, distance: 161.9
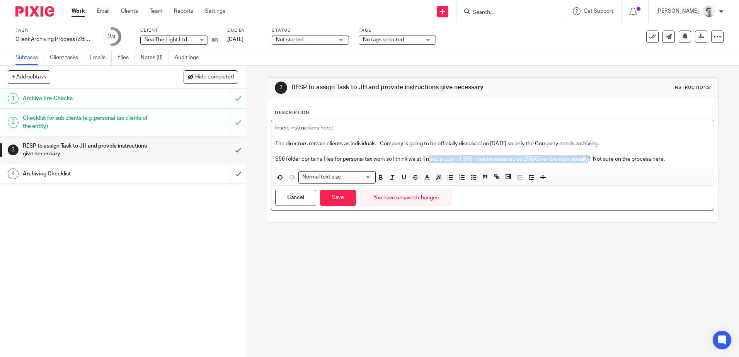
click at [590, 162] on p "S56 folder contains files for personal tax work so I think we still need a copy…" at bounding box center [492, 159] width 434 height 8
click at [590, 161] on p "S56 folder contains files for personal tax work so I think we still need a copy…" at bounding box center [492, 159] width 434 height 8
drag, startPoint x: 516, startPoint y: 156, endPoint x: 595, endPoint y: 155, distance: 79.6
click at [595, 155] on div "Insert instructions here: The directors remain clients as individuals - Company…" at bounding box center [492, 144] width 442 height 49
click at [597, 159] on p "S56 folder contains files for personal tax work so I think we still need a copy…" at bounding box center [492, 159] width 434 height 8
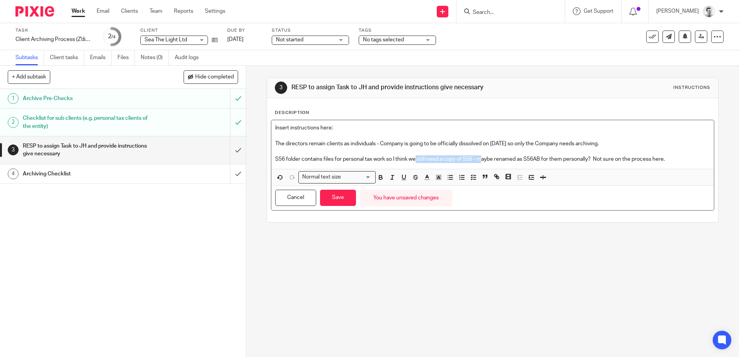
drag, startPoint x: 414, startPoint y: 158, endPoint x: 481, endPoint y: 160, distance: 66.9
click at [481, 160] on p "S56 folder contains files for personal tax work so I think we still need a copy…" at bounding box center [492, 159] width 434 height 8
click at [480, 160] on p "S56 folder contains files for personal tax work so I think we still need a copy…" at bounding box center [492, 159] width 434 height 8
click at [471, 158] on p "S56 folder contains files for personal tax work so I think we still need a copy…" at bounding box center [492, 159] width 434 height 8
click at [471, 159] on p "S56 folder contains files for personal tax work so I think we still need a copy…" at bounding box center [492, 159] width 434 height 8
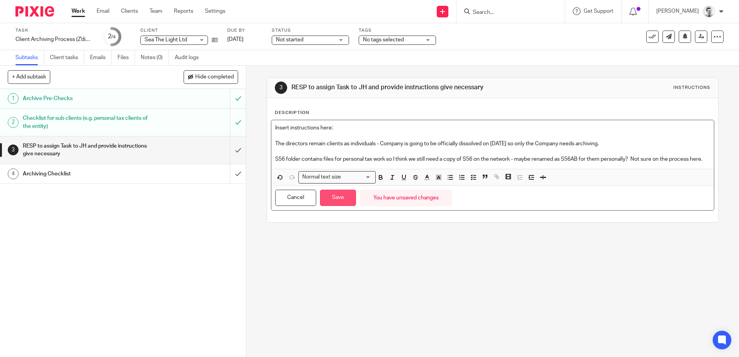
click at [333, 205] on button "Save" at bounding box center [338, 198] width 36 height 17
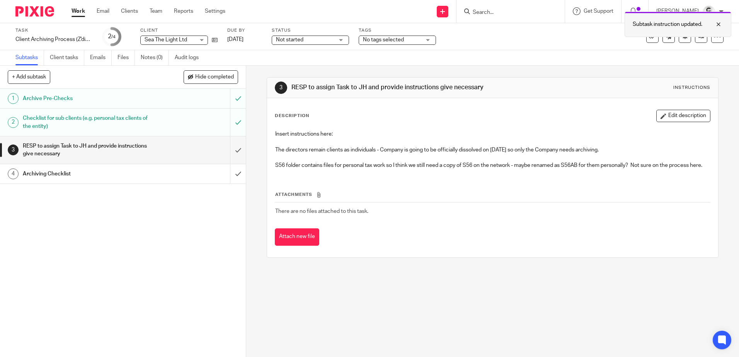
click at [719, 25] on div at bounding box center [712, 24] width 21 height 9
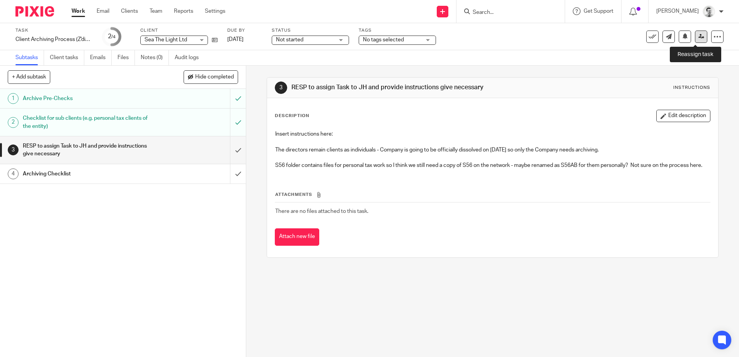
click at [698, 37] on icon at bounding box center [701, 37] width 6 height 6
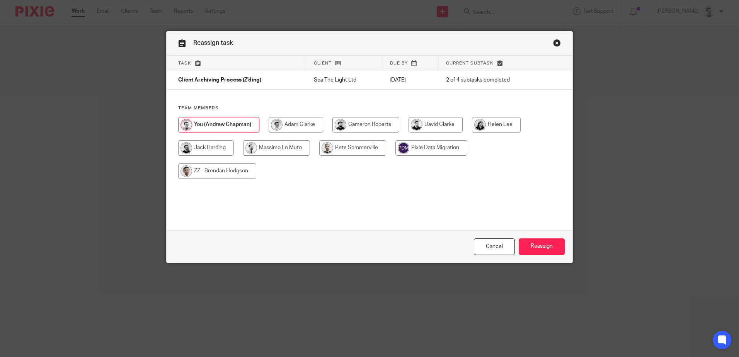
click at [196, 147] on input "radio" at bounding box center [206, 147] width 56 height 15
radio input "true"
click at [541, 246] on input "Reassign" at bounding box center [542, 246] width 46 height 17
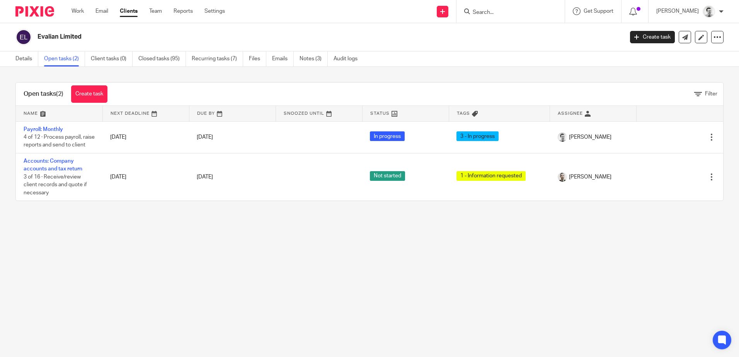
click at [485, 12] on input "Search" at bounding box center [507, 12] width 70 height 7
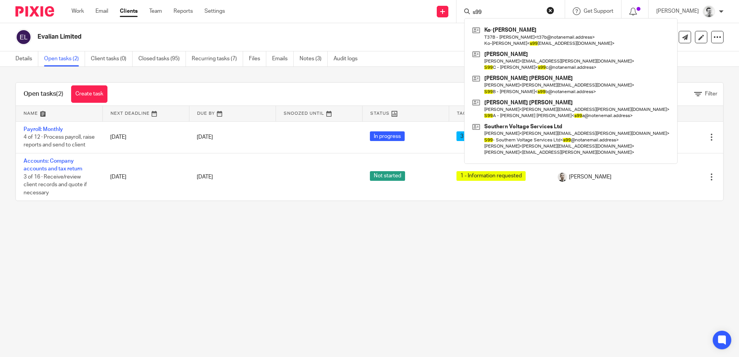
type input "s99"
drag, startPoint x: 434, startPoint y: 58, endPoint x: 464, endPoint y: 19, distance: 49.1
click at [434, 58] on div "Details Open tasks (2) Client tasks (0) Closed tasks (95) Recurring tasks (7) F…" at bounding box center [369, 58] width 739 height 15
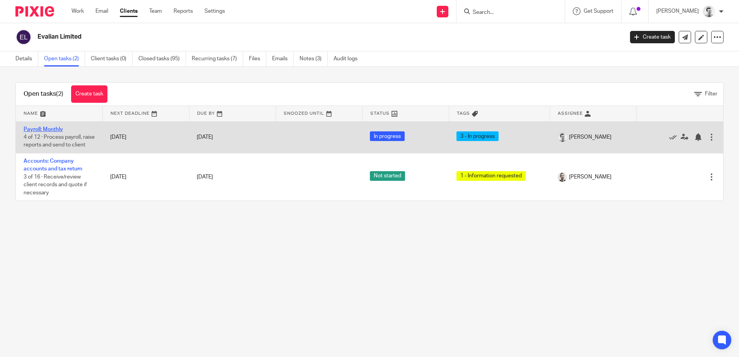
click at [51, 130] on link "Payroll: Monthly" at bounding box center [43, 129] width 39 height 5
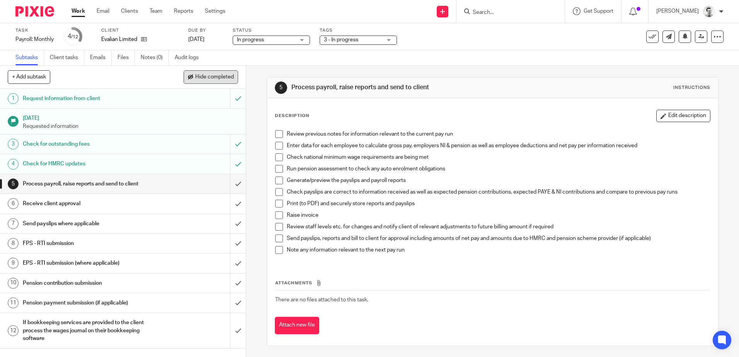
click at [226, 77] on span "Hide completed" at bounding box center [214, 77] width 39 height 6
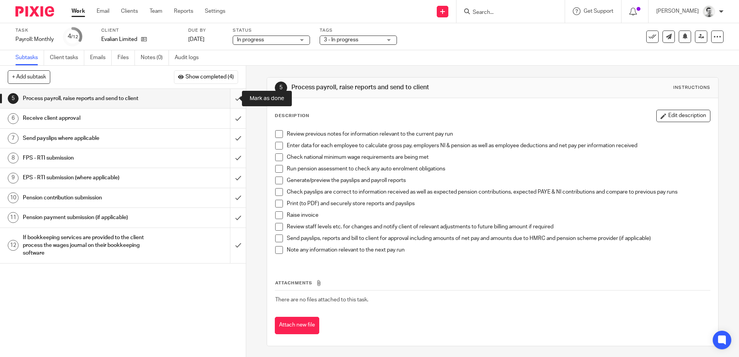
click at [231, 99] on input "submit" at bounding box center [123, 98] width 246 height 19
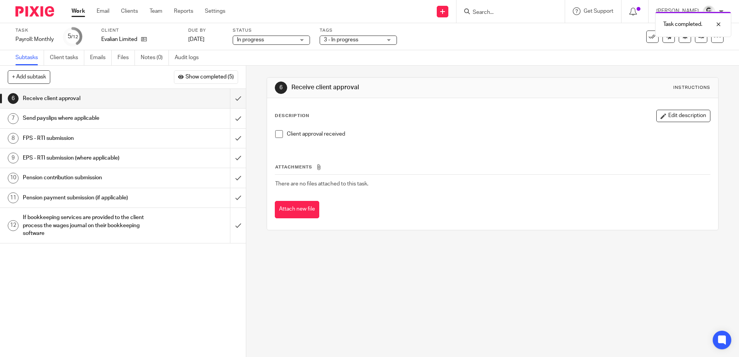
click at [76, 11] on link "Work" at bounding box center [78, 11] width 14 height 8
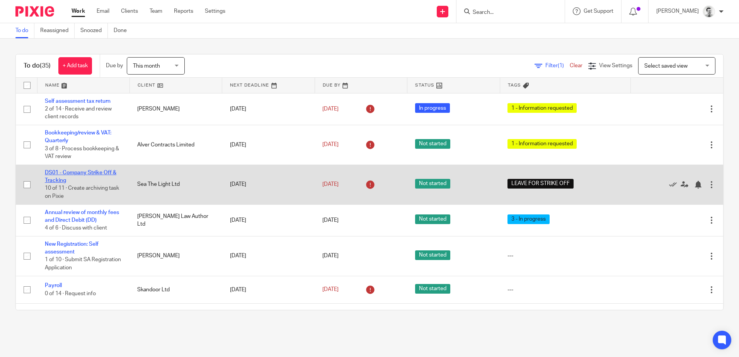
click at [60, 174] on link "DS01 - Company Strike Off & Tracking" at bounding box center [80, 176] width 71 height 13
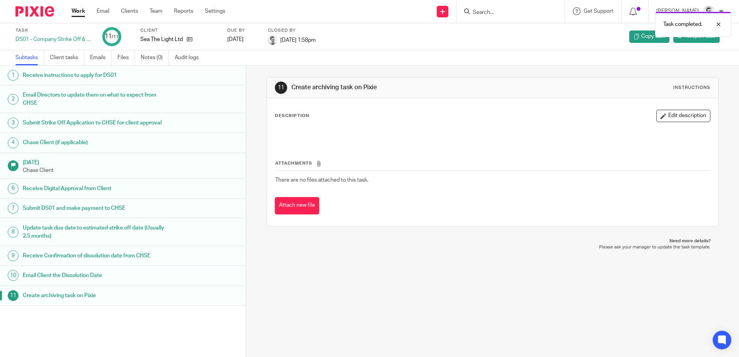
click at [78, 14] on link "Work" at bounding box center [78, 11] width 14 height 8
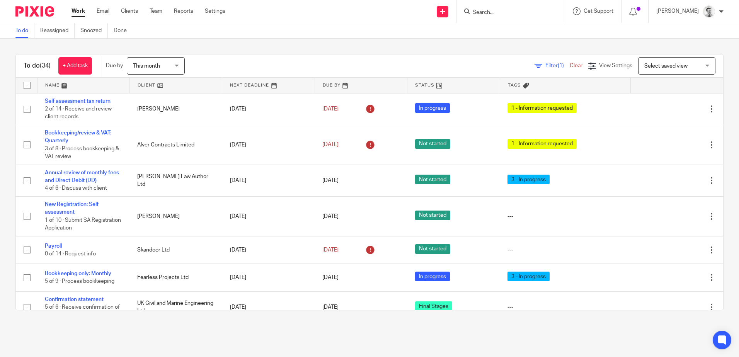
click at [143, 85] on link at bounding box center [176, 85] width 92 height 15
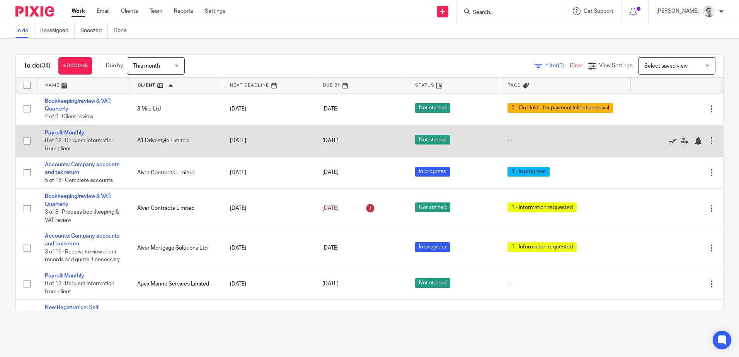
click at [669, 141] on icon at bounding box center [673, 141] width 8 height 8
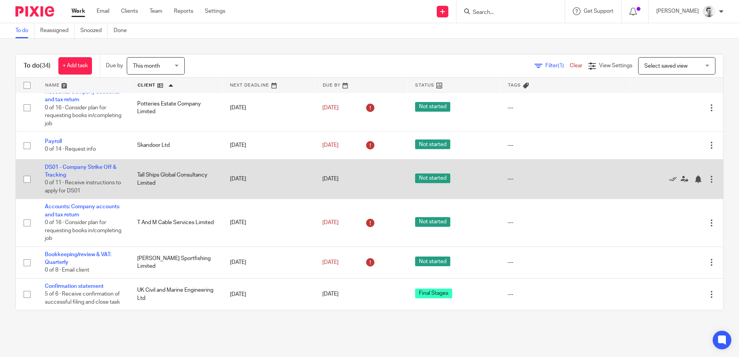
scroll to position [994, 0]
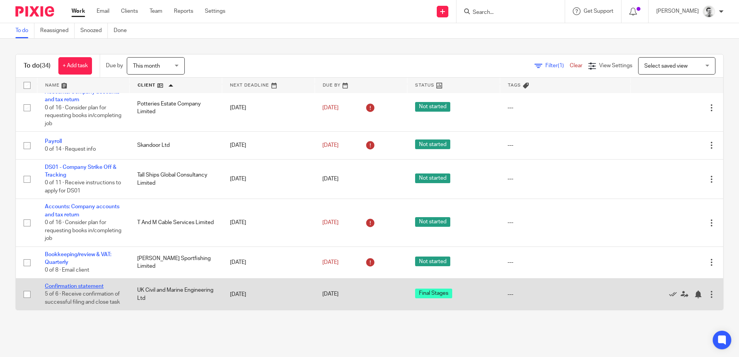
click at [66, 284] on link "Confirmation statement" at bounding box center [74, 286] width 59 height 5
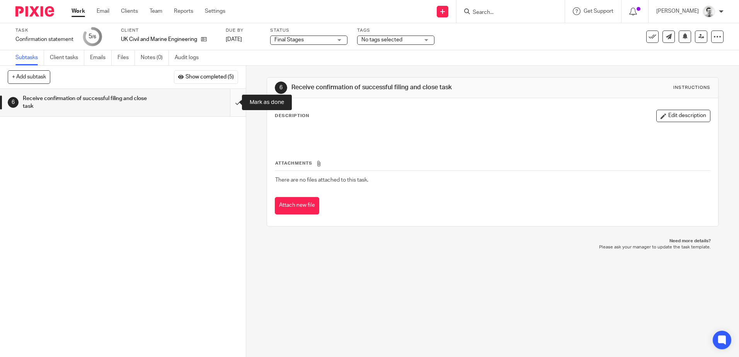
click at [228, 102] on input "submit" at bounding box center [123, 102] width 246 height 27
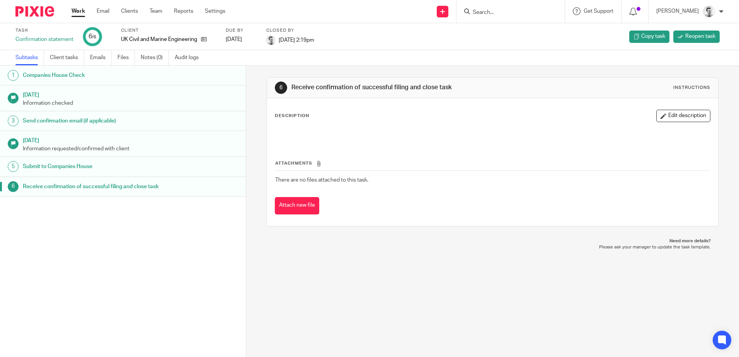
click at [75, 9] on link "Work" at bounding box center [78, 11] width 14 height 8
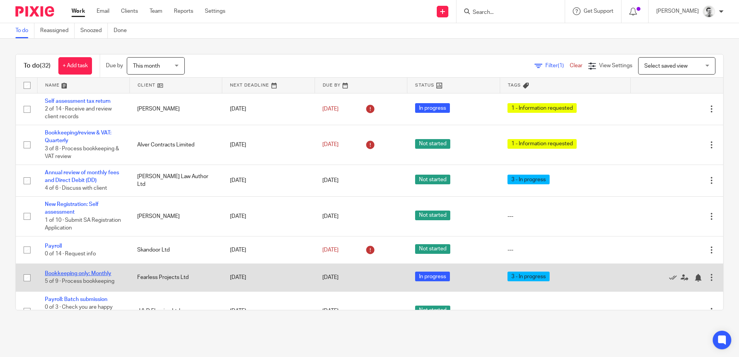
scroll to position [232, 0]
